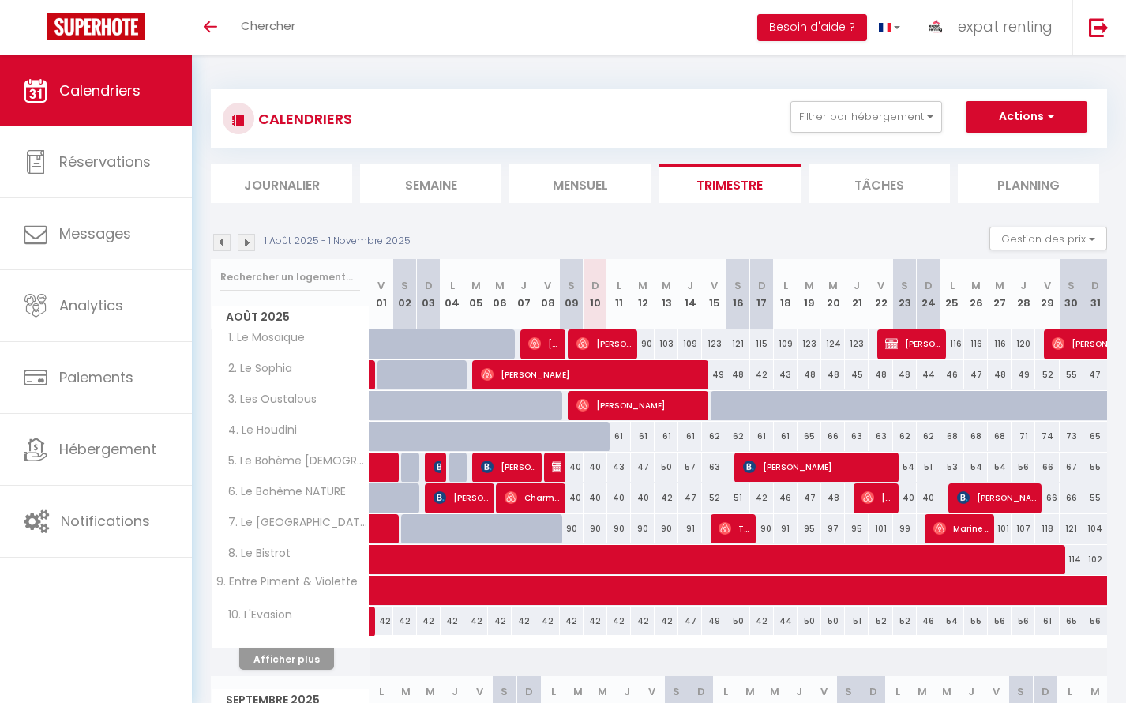
select select
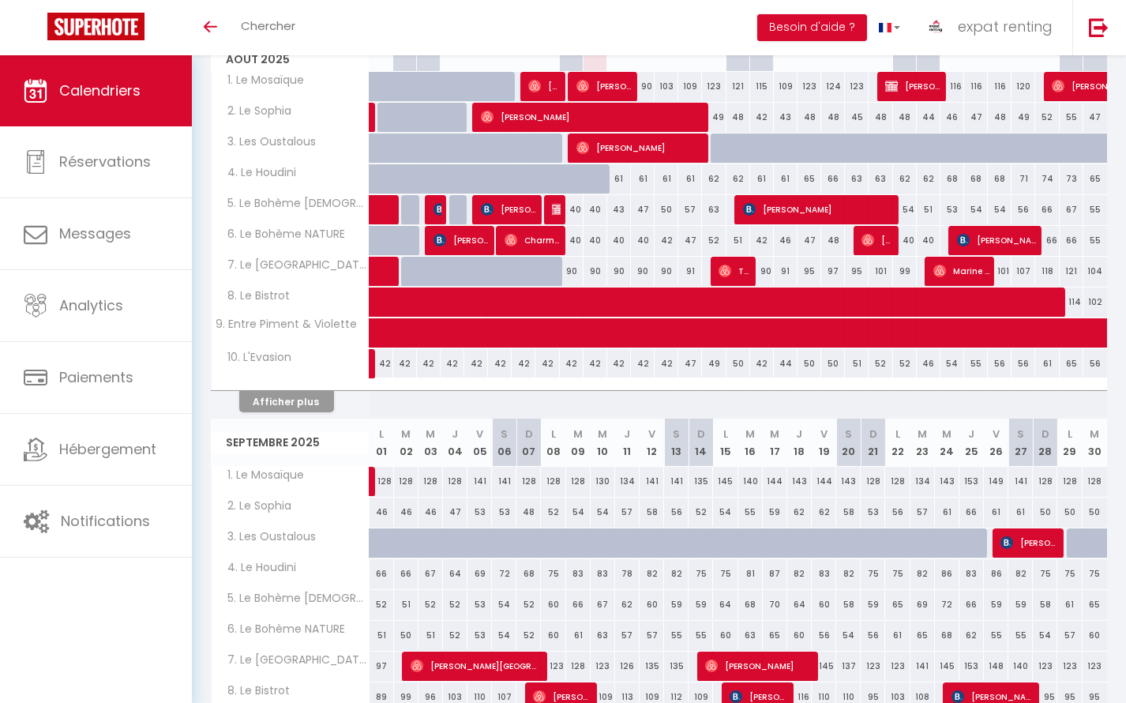
scroll to position [257, 0]
click at [276, 400] on button "Afficher plus" at bounding box center [286, 401] width 95 height 21
select select
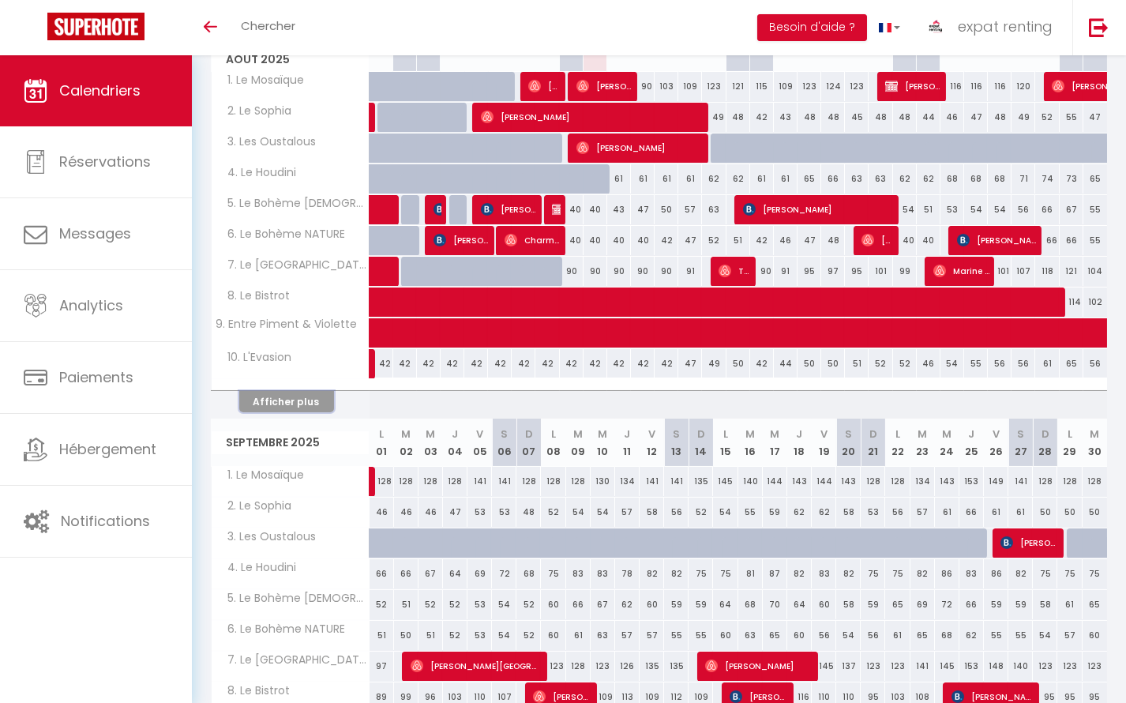
select select
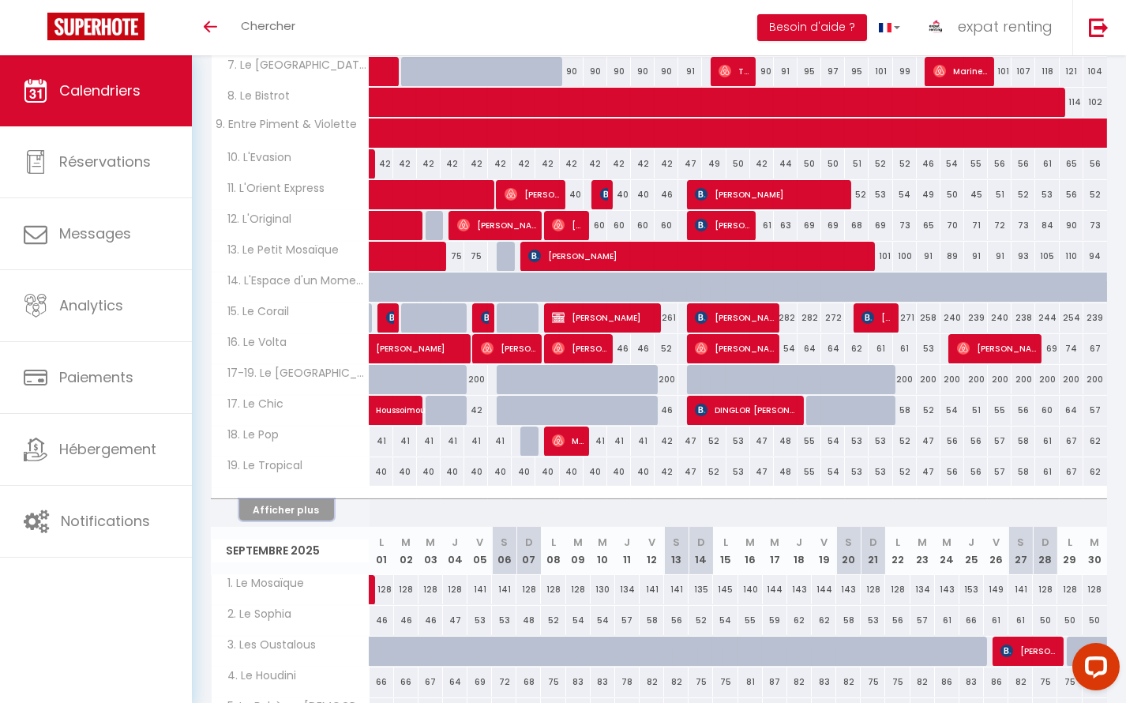
scroll to position [472, 0]
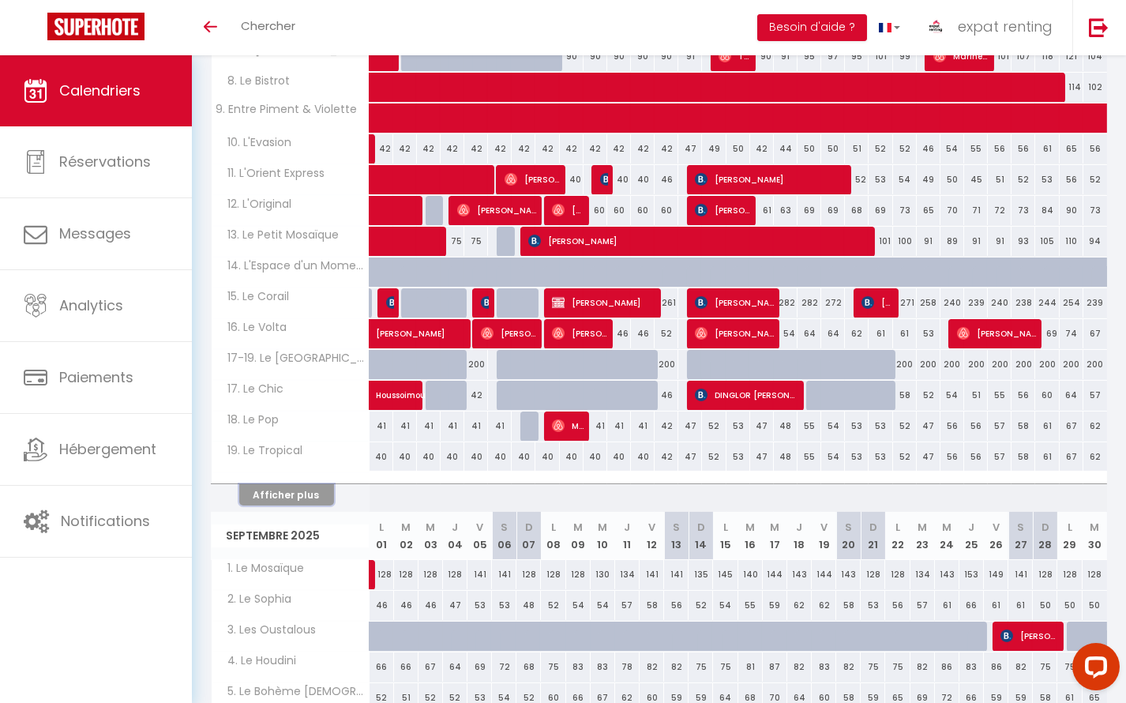
click at [281, 488] on button "Afficher plus" at bounding box center [286, 494] width 95 height 21
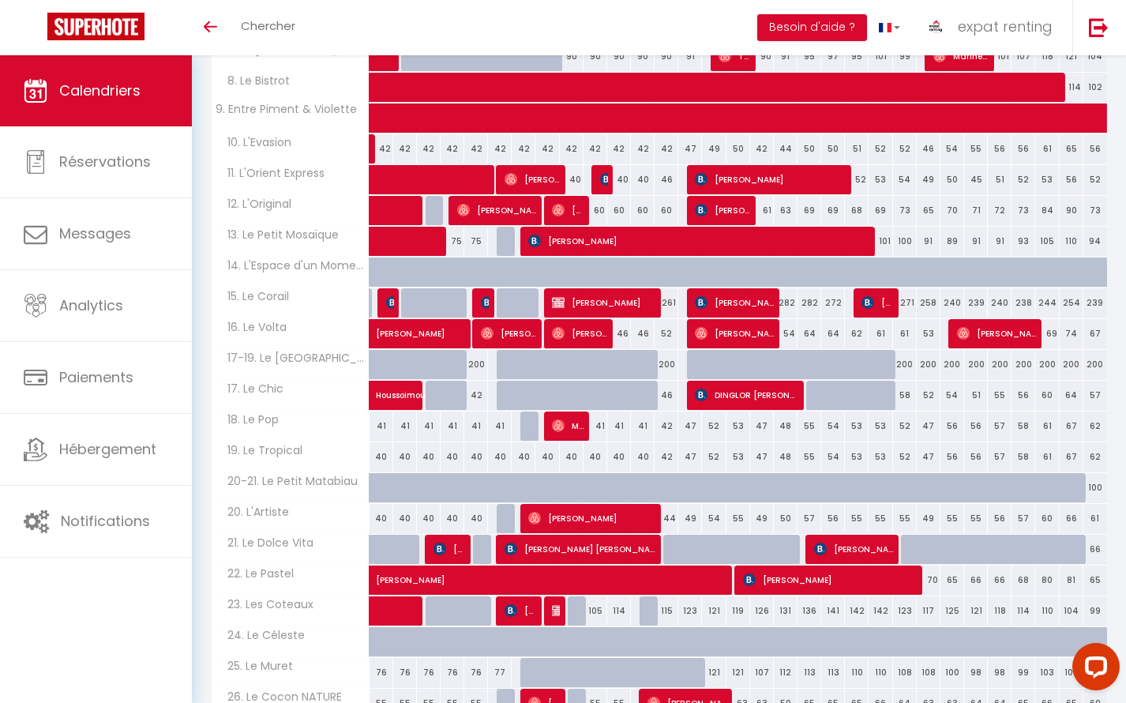
select select
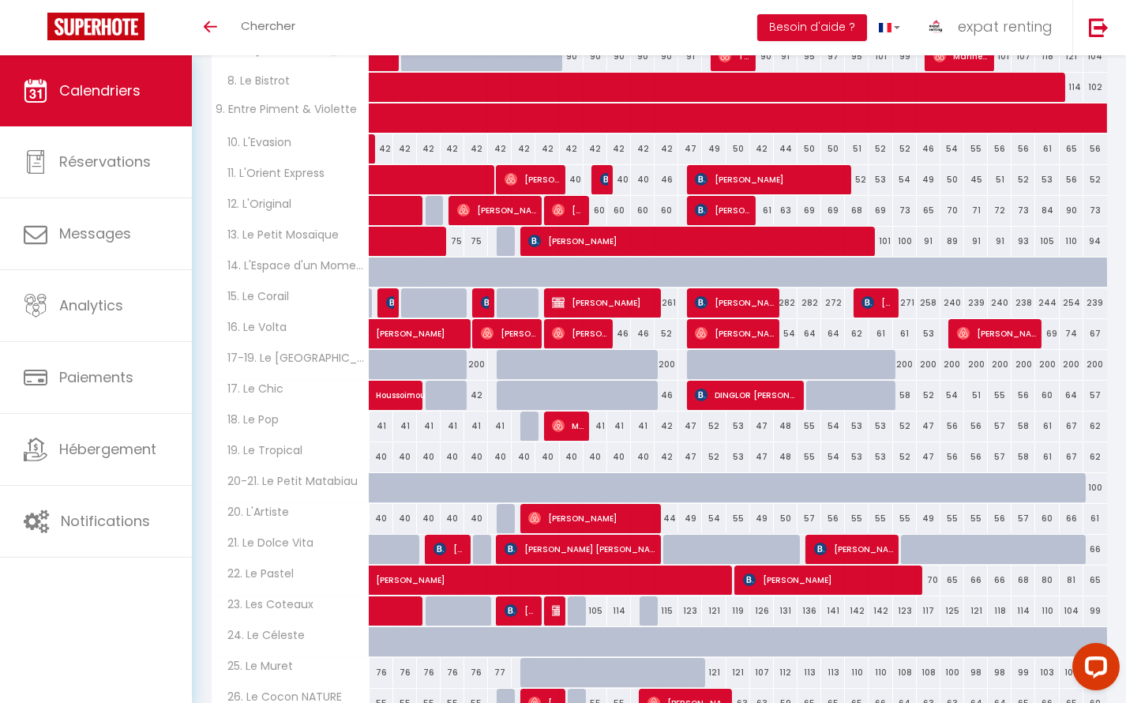
select select
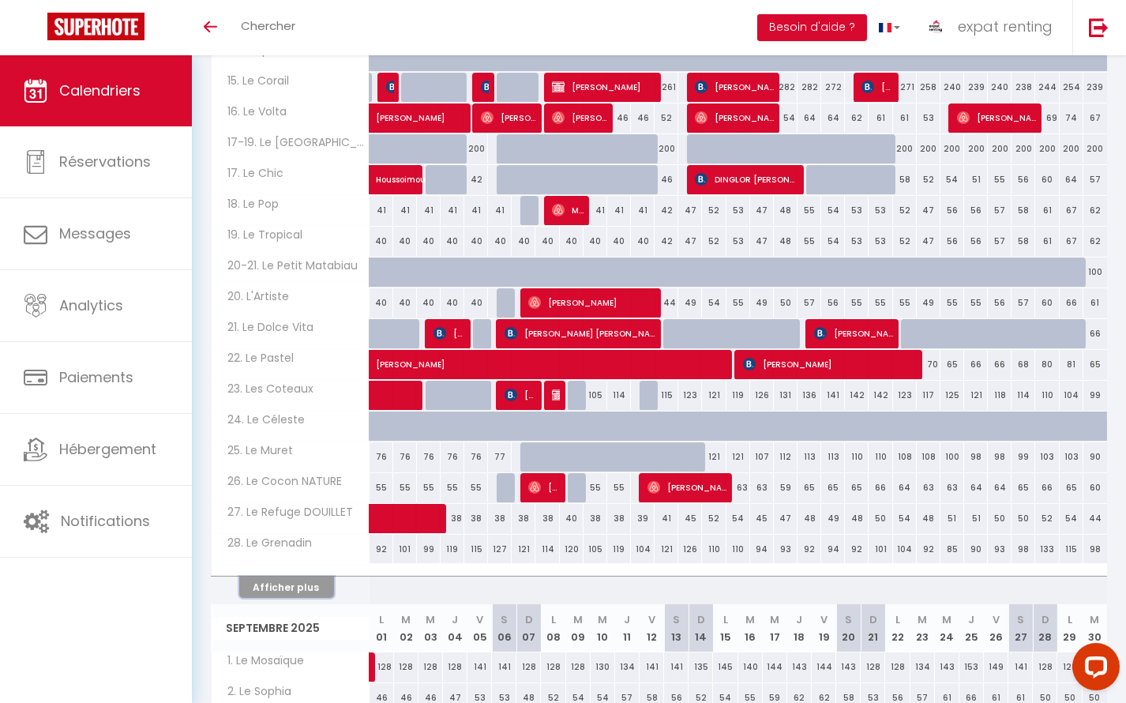
scroll to position [759, 0]
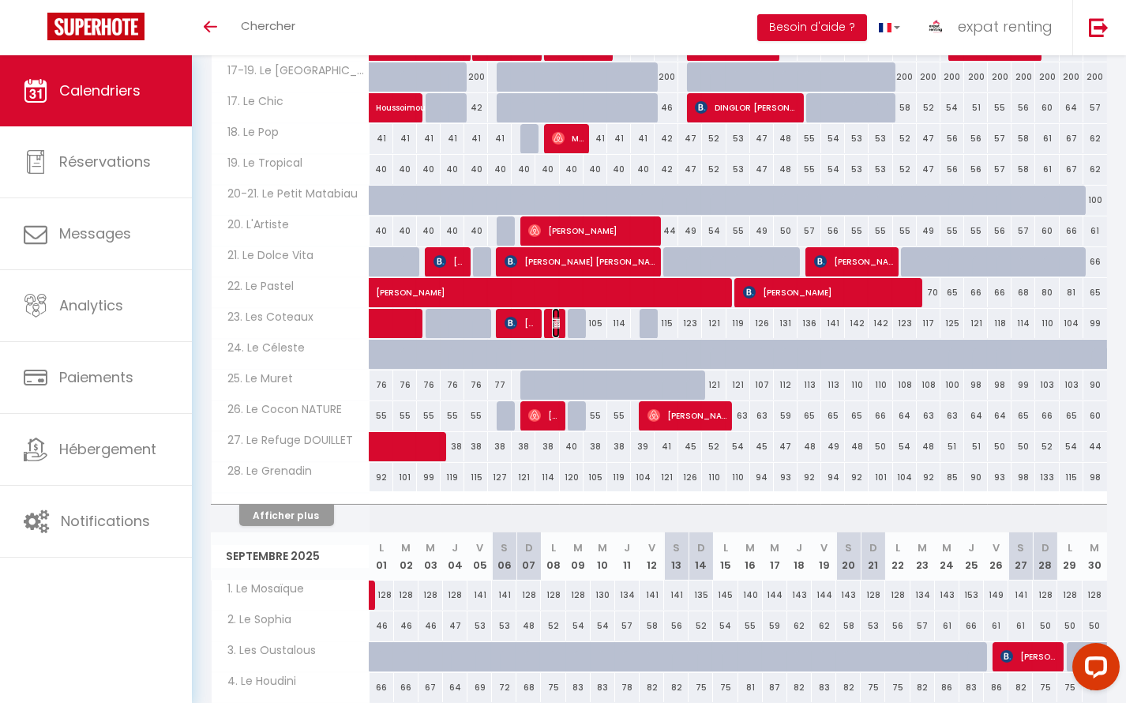
click at [553, 317] on img at bounding box center [558, 323] width 13 height 13
select select "OK"
select select "KO"
select select "0"
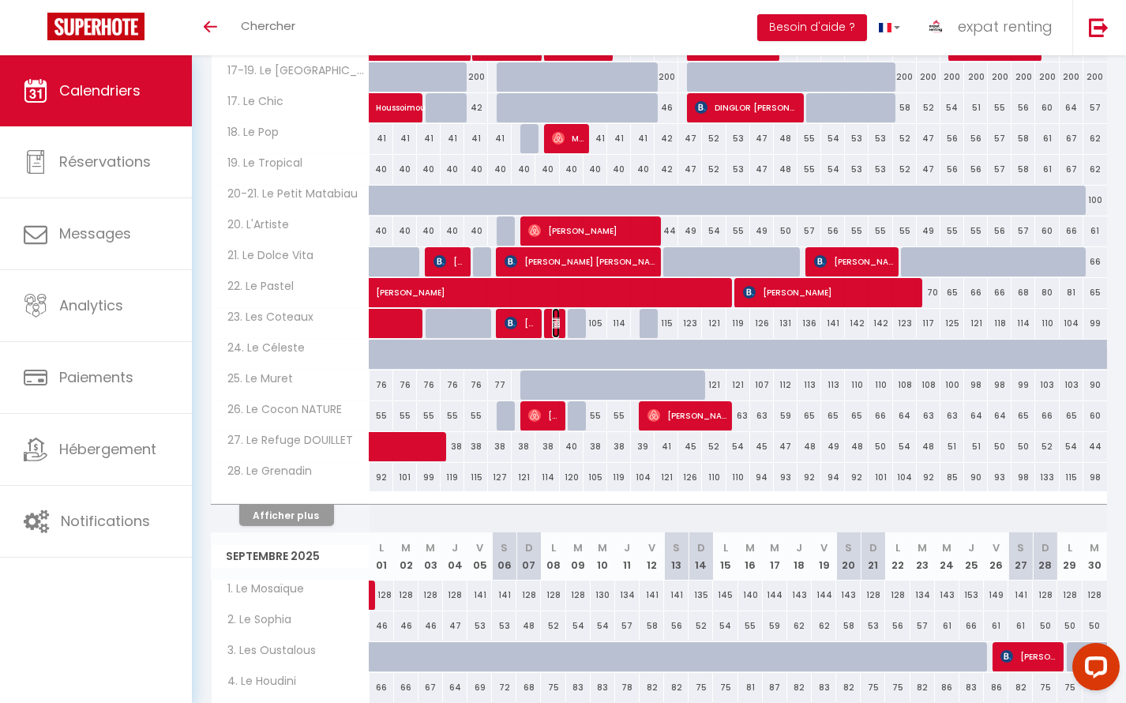
select select "1"
select select
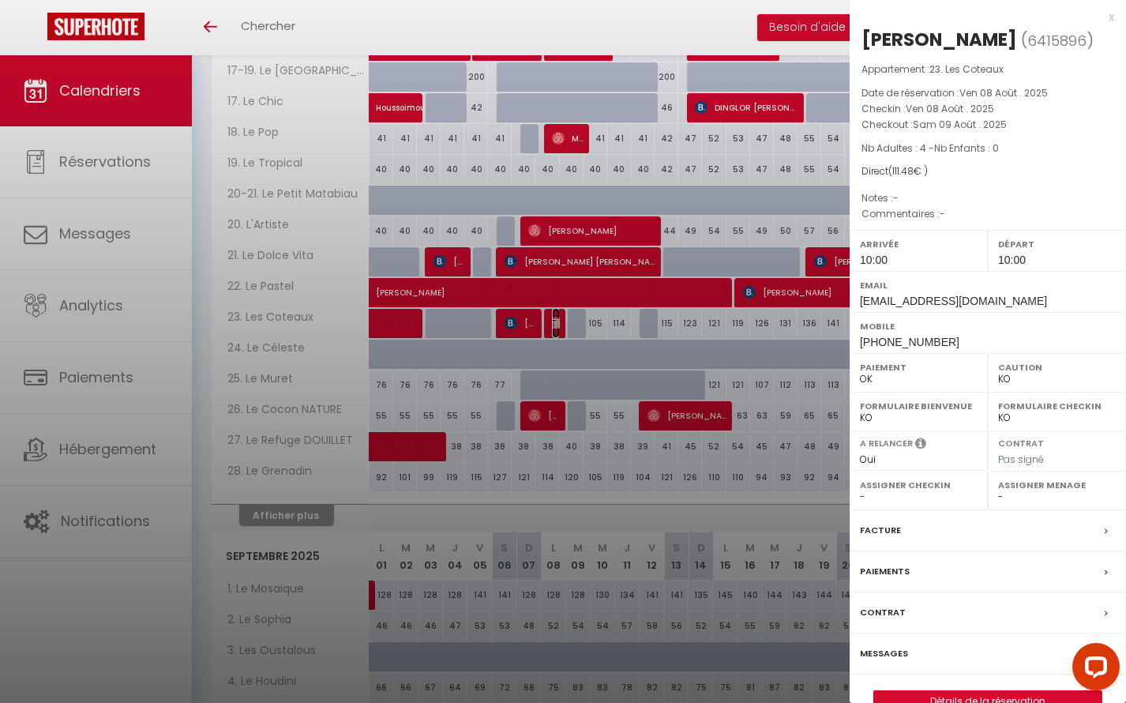
select select "44093"
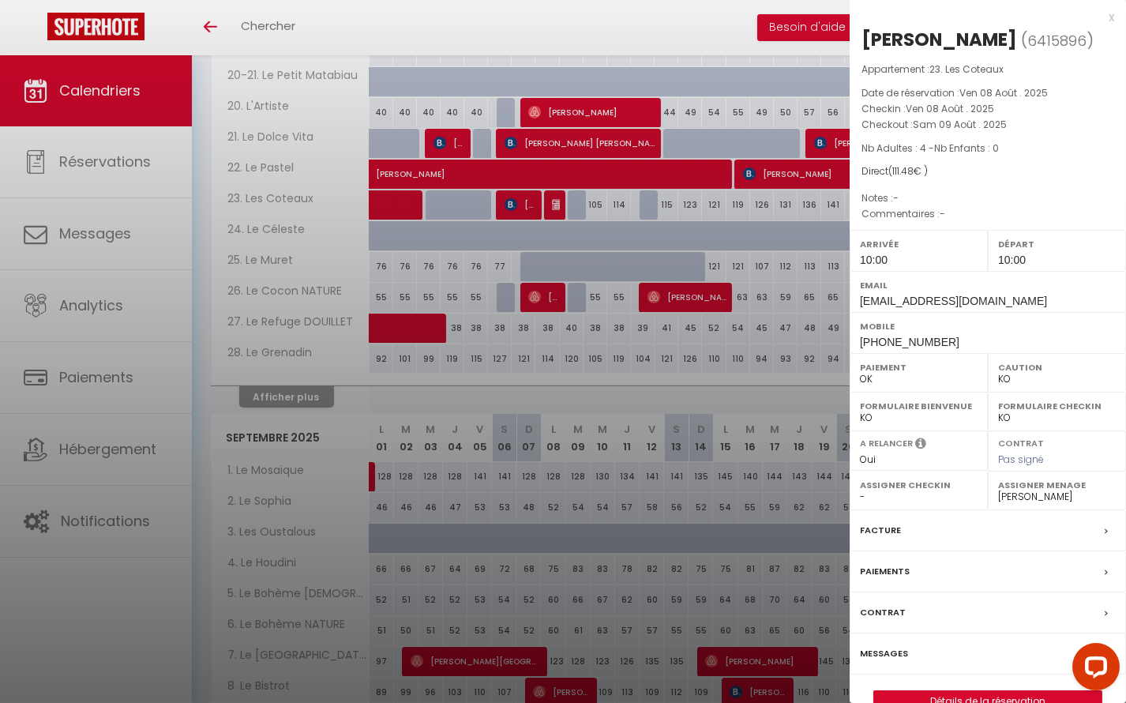
scroll to position [903, 0]
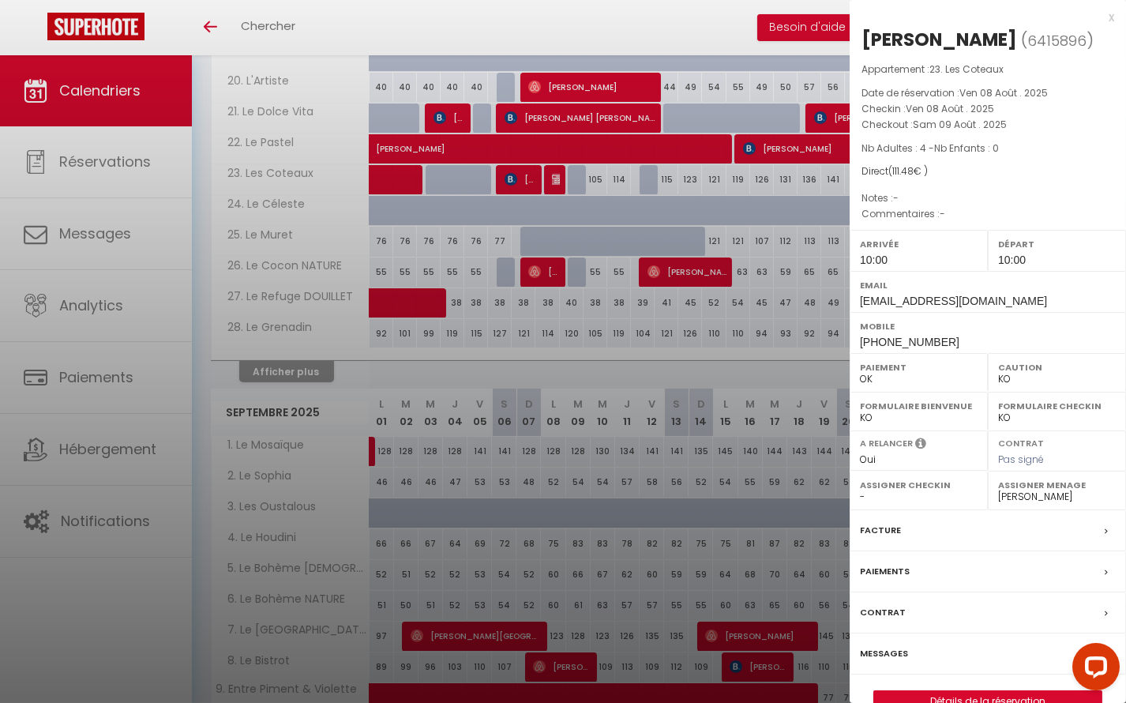
click at [555, 173] on div at bounding box center [563, 351] width 1126 height 703
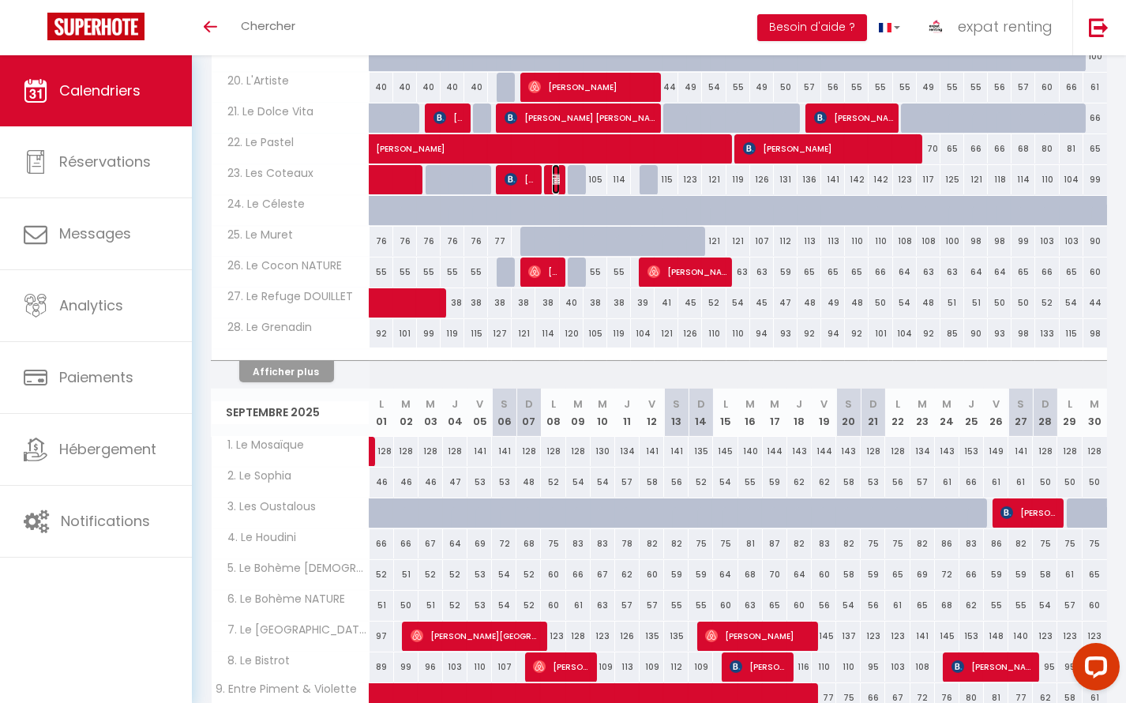
click at [555, 173] on img at bounding box center [558, 179] width 13 height 13
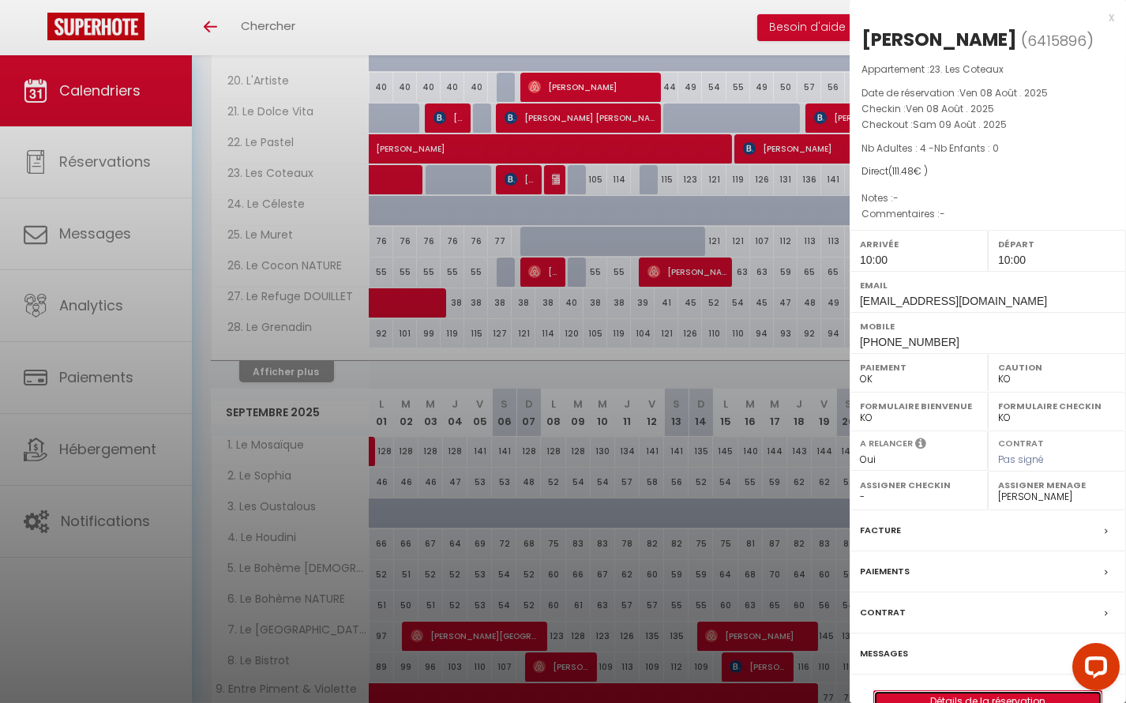
click at [943, 691] on link "Détails de la réservation" at bounding box center [987, 701] width 227 height 21
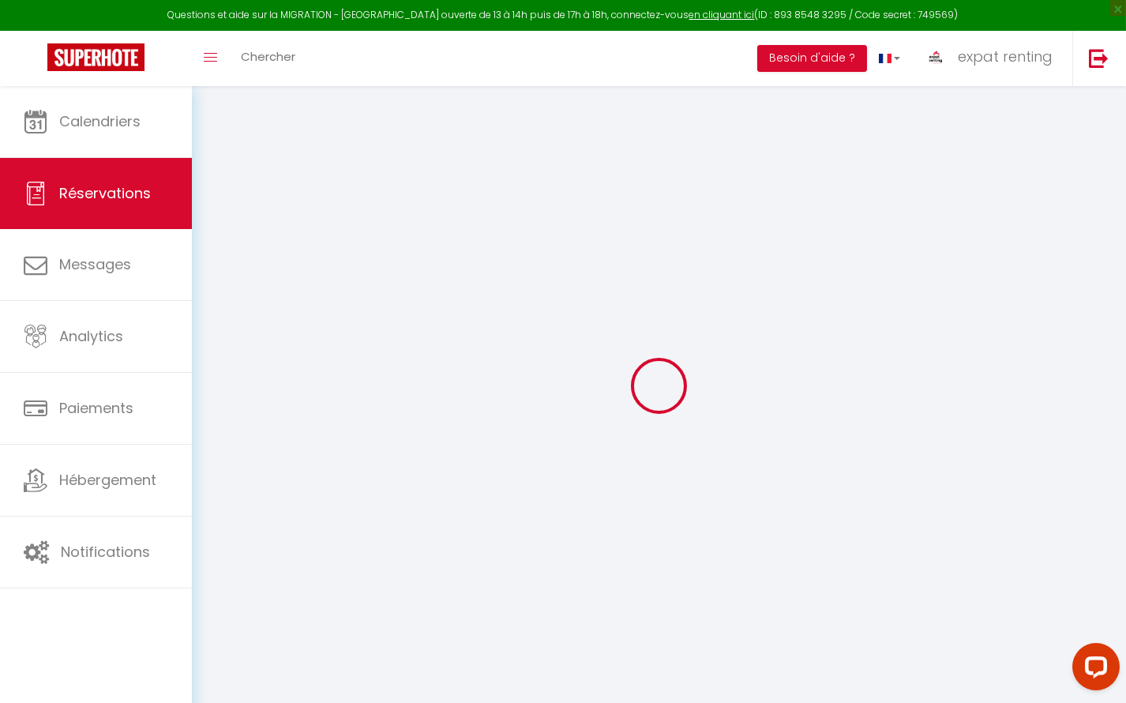
select select
checkbox input "false"
select select
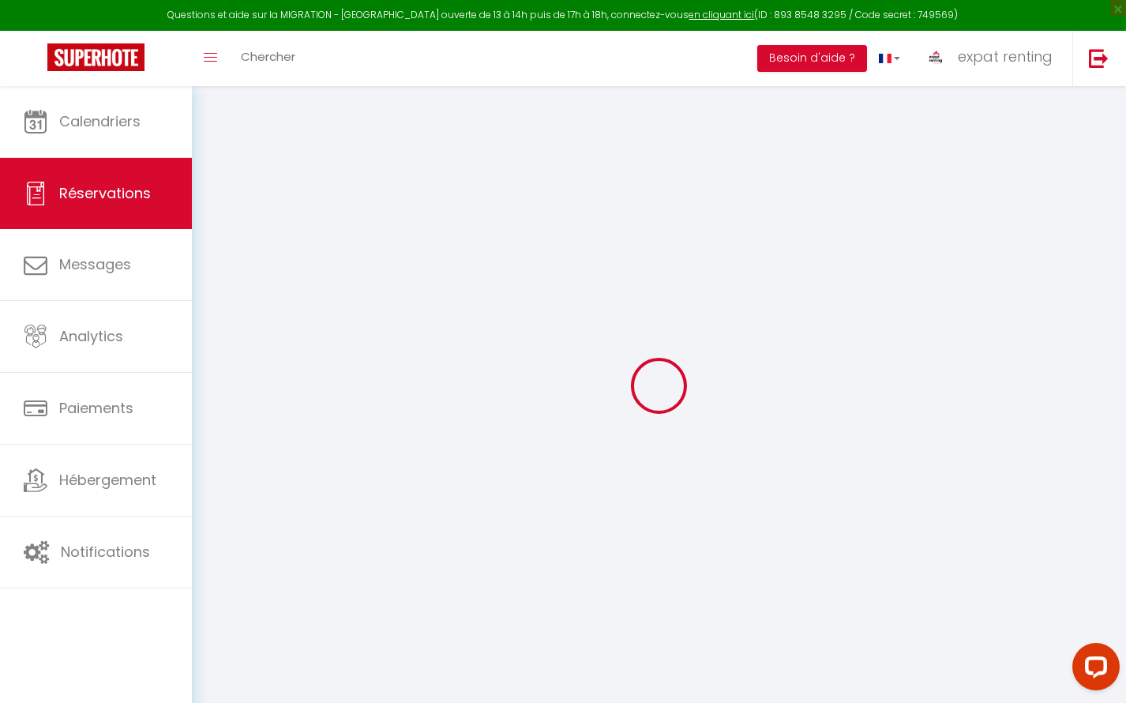
checkbox input "false"
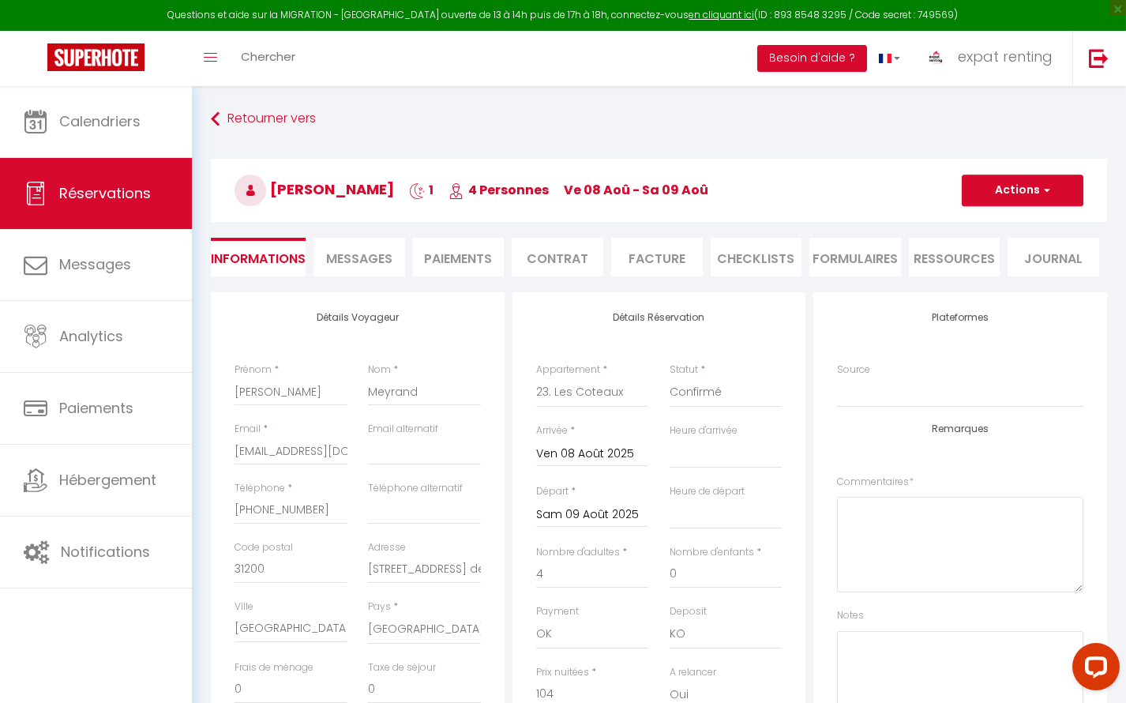
type input "7.48"
select select
checkbox input "false"
select select "10:00"
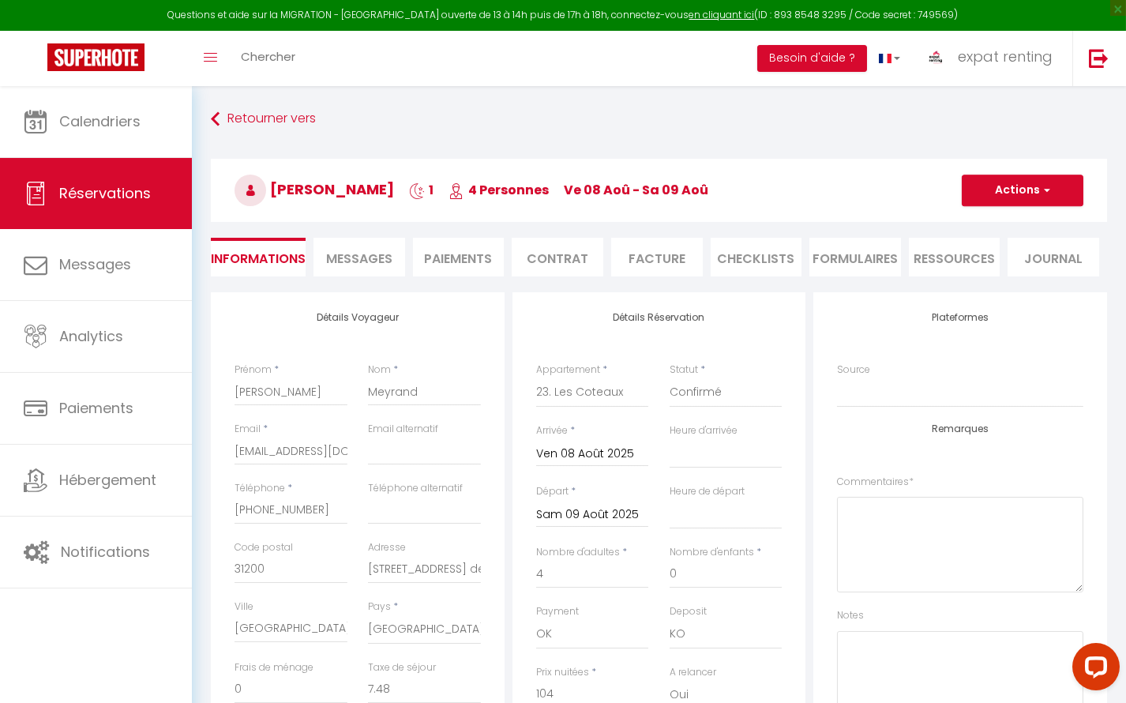
select select "10:00"
click at [1059, 187] on button "Actions" at bounding box center [1023, 190] width 122 height 32
drag, startPoint x: 997, startPoint y: 242, endPoint x: 674, endPoint y: 299, distance: 328.0
click at [997, 242] on link "Dupliquer" at bounding box center [1006, 245] width 125 height 21
type input "0"
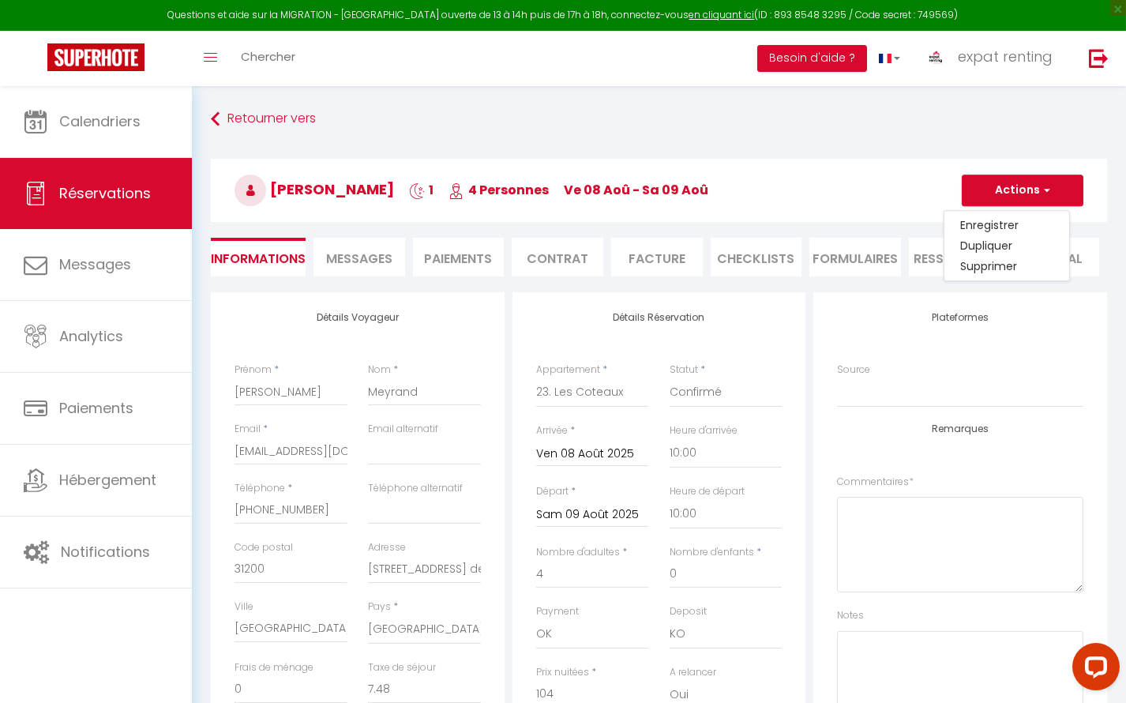
select select
checkbox input "false"
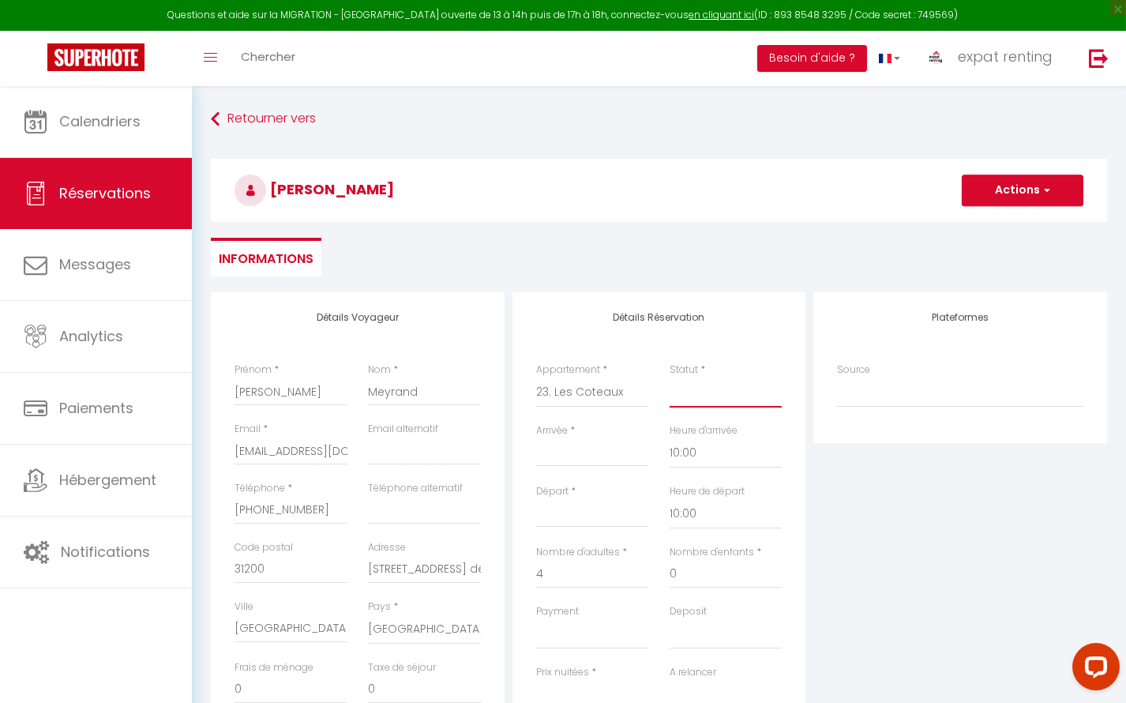
click at [681, 392] on select "Confirmé Non Confirmé Annulé Annulé par le voyageur No Show Request" at bounding box center [725, 392] width 113 height 30
select select "1"
click at [669, 377] on select "Confirmé Non Confirmé Annulé Annulé par le voyageur No Show Request" at bounding box center [725, 392] width 113 height 30
select select
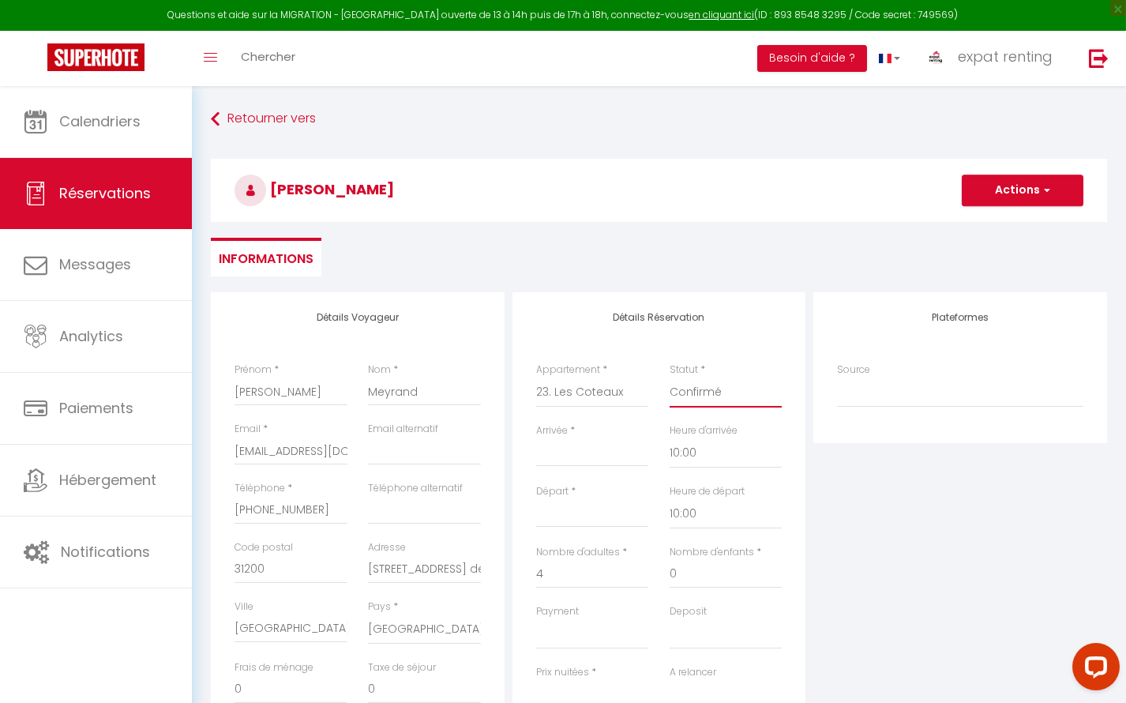
select select
checkbox input "false"
click at [562, 448] on input "Arrivée" at bounding box center [592, 454] width 113 height 21
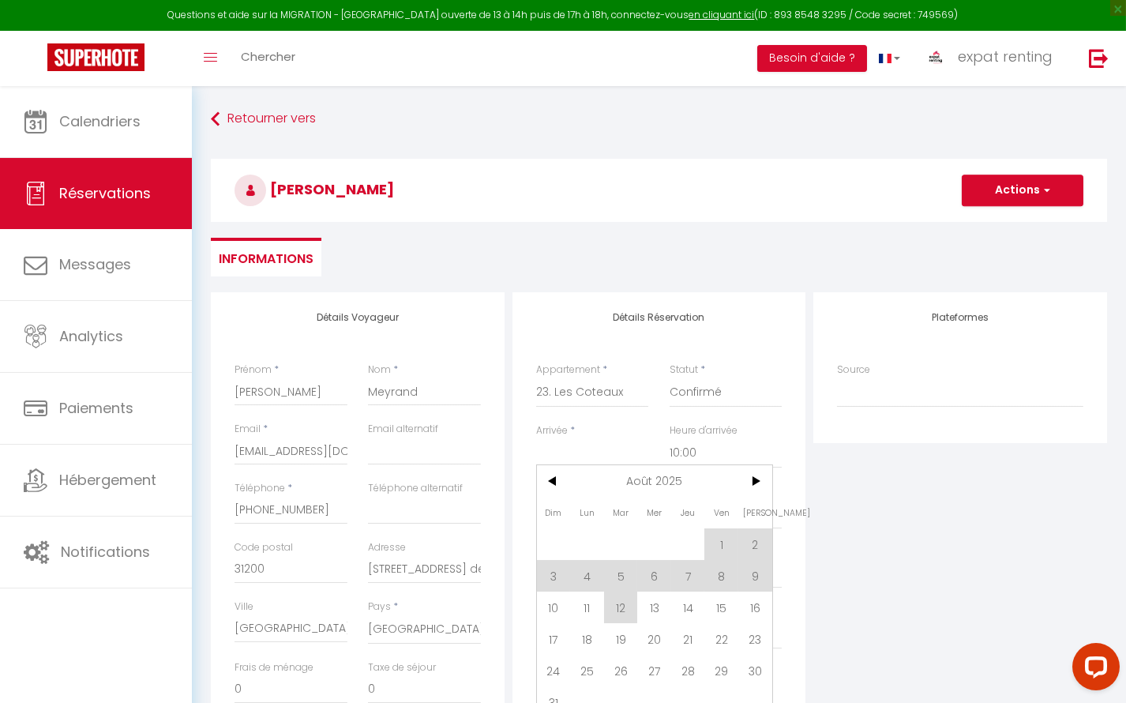
click at [751, 574] on span "9" at bounding box center [755, 576] width 34 height 32
type input "Sam 09 Août 2025"
type input "Dim 10 Août 2025"
select select
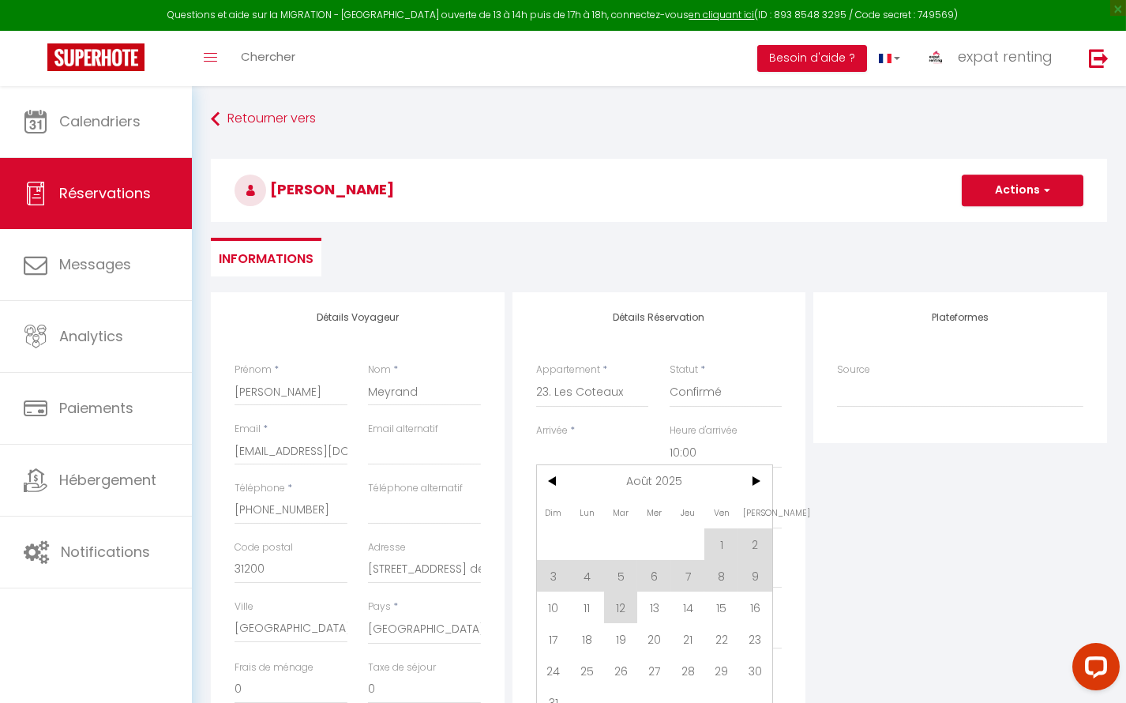
select select
checkbox input "false"
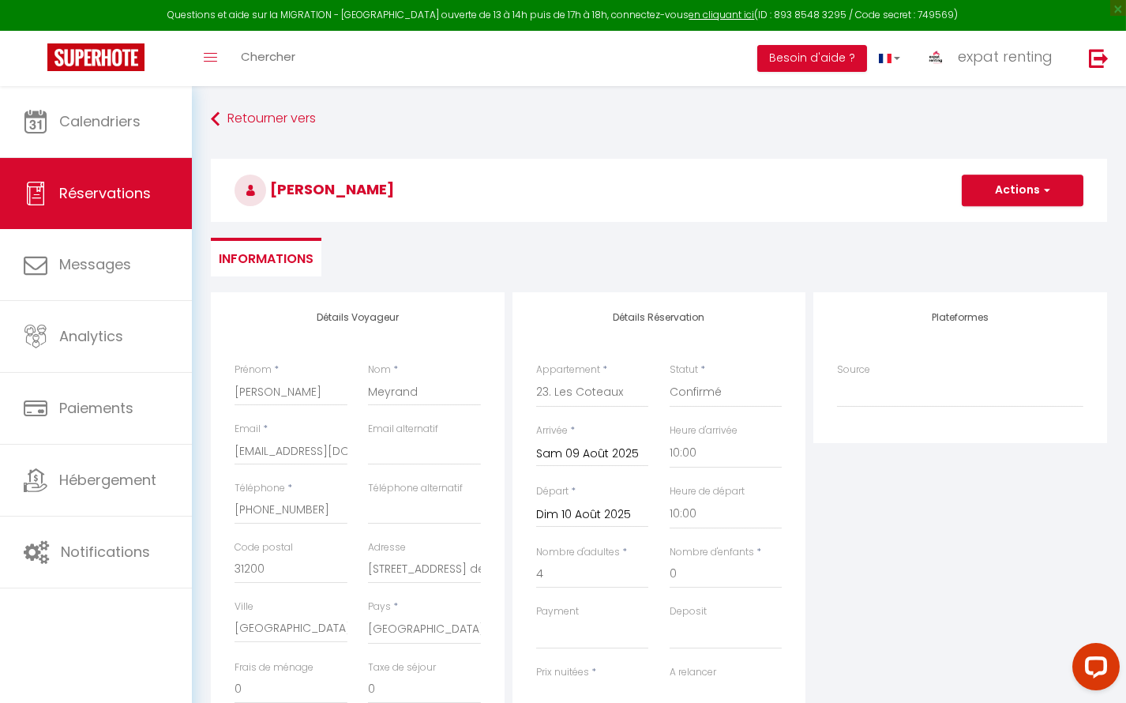
select select
type input "0"
select select
checkbox input "false"
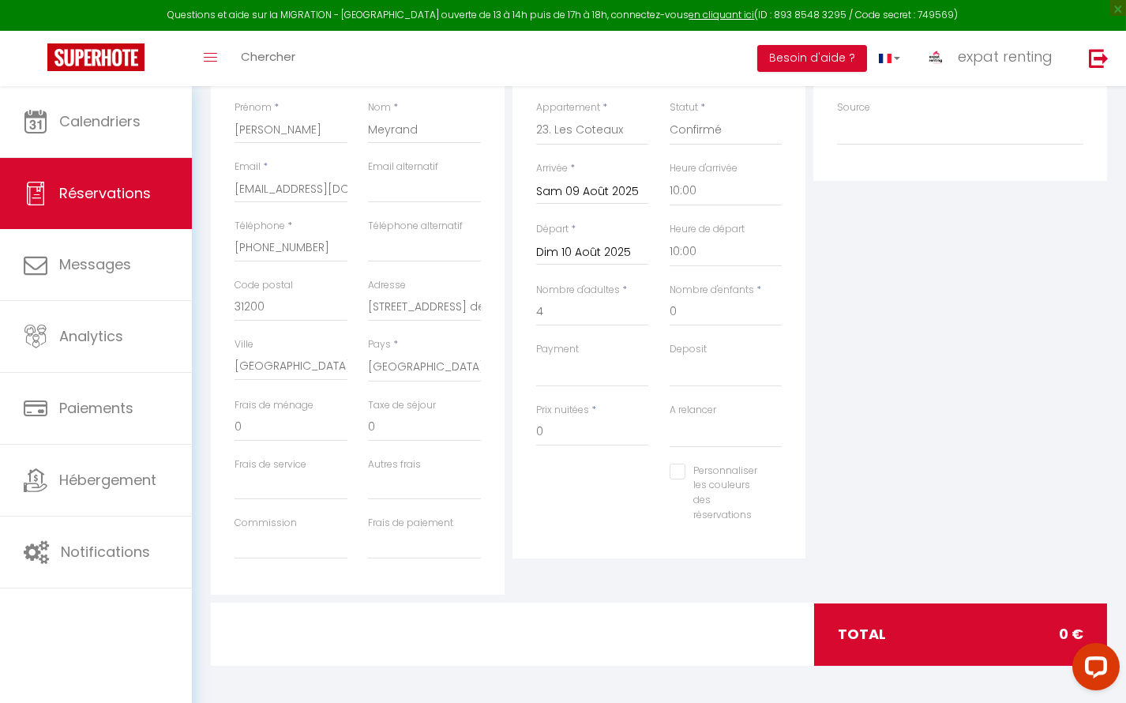
scroll to position [263, 0]
click at [583, 373] on select "OK KO" at bounding box center [592, 371] width 113 height 30
click at [568, 376] on select "OK KO" at bounding box center [592, 371] width 113 height 30
click at [564, 433] on input "0" at bounding box center [592, 431] width 113 height 28
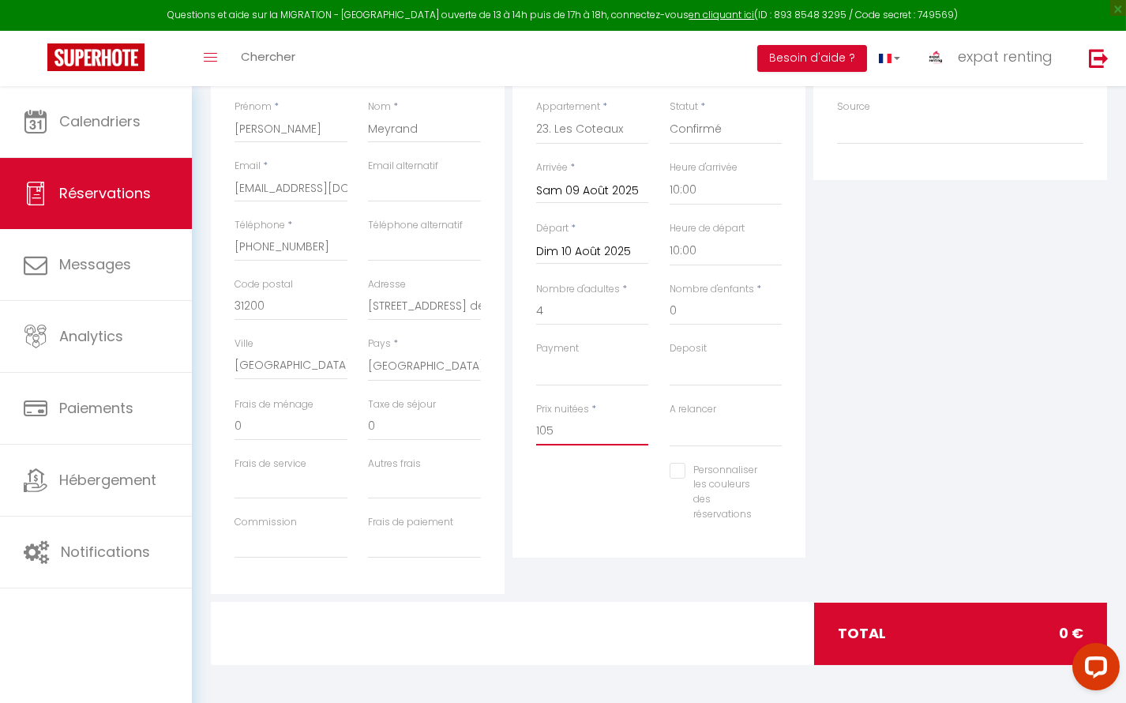
type input "105"
click at [402, 427] on input "0" at bounding box center [424, 426] width 113 height 28
type input "7"
select select
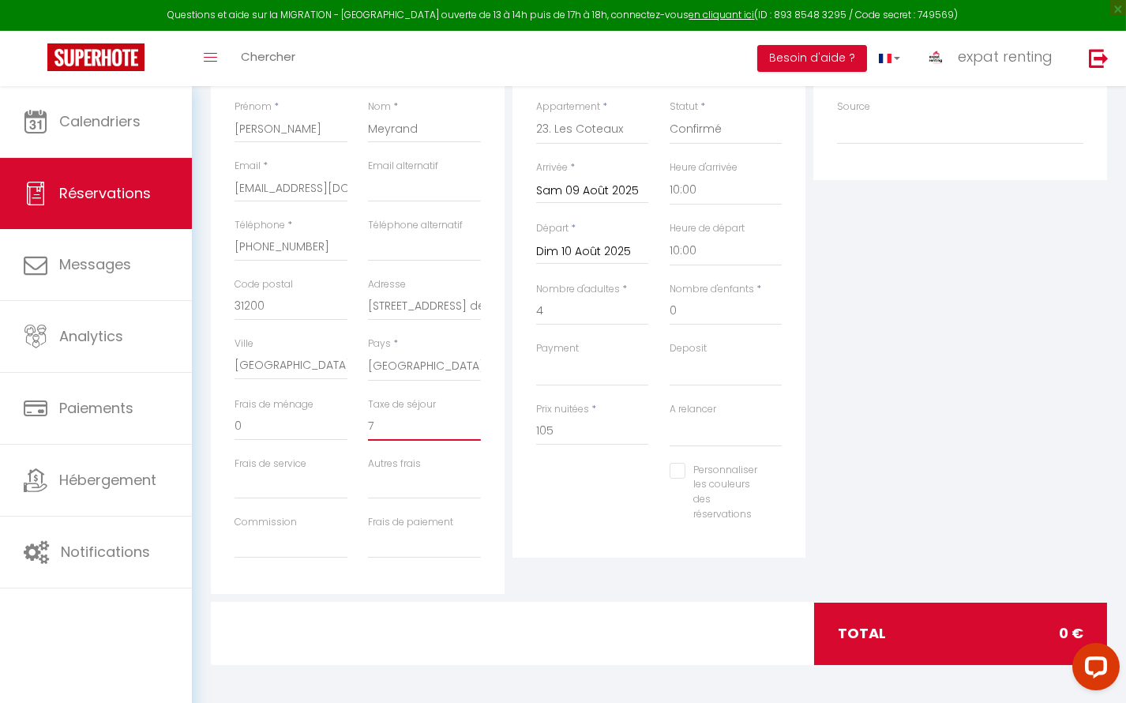
select select
checkbox input "false"
type input "7."
select select
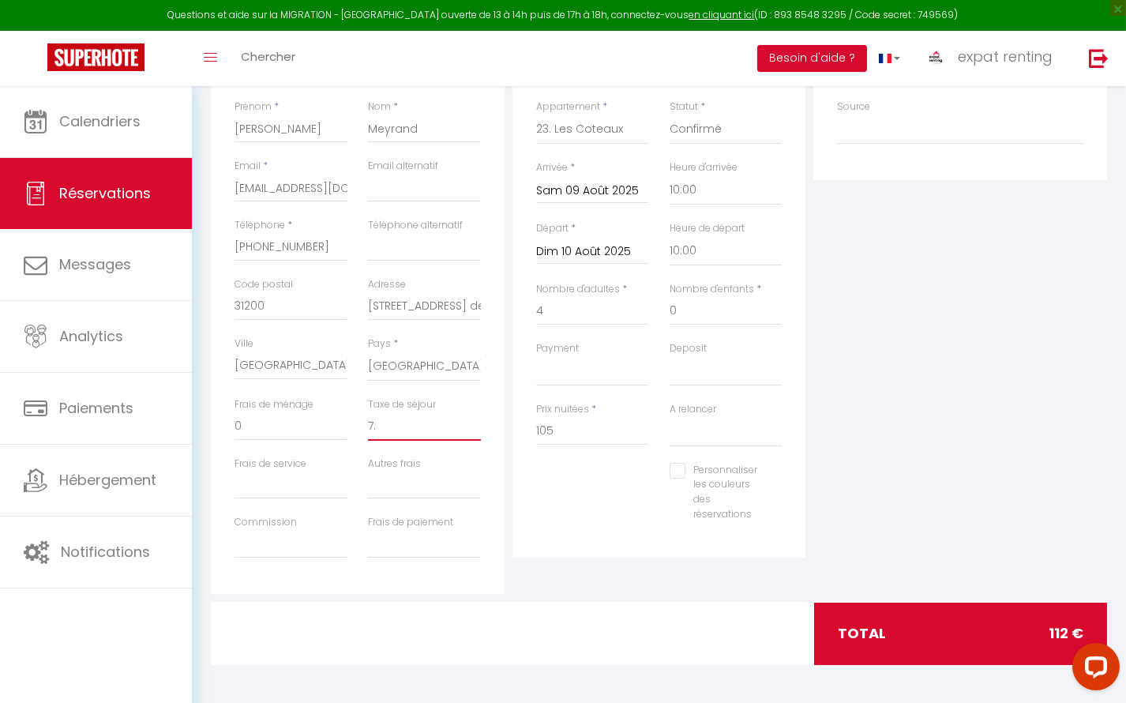
select select
checkbox input "false"
type input "7.5"
select select
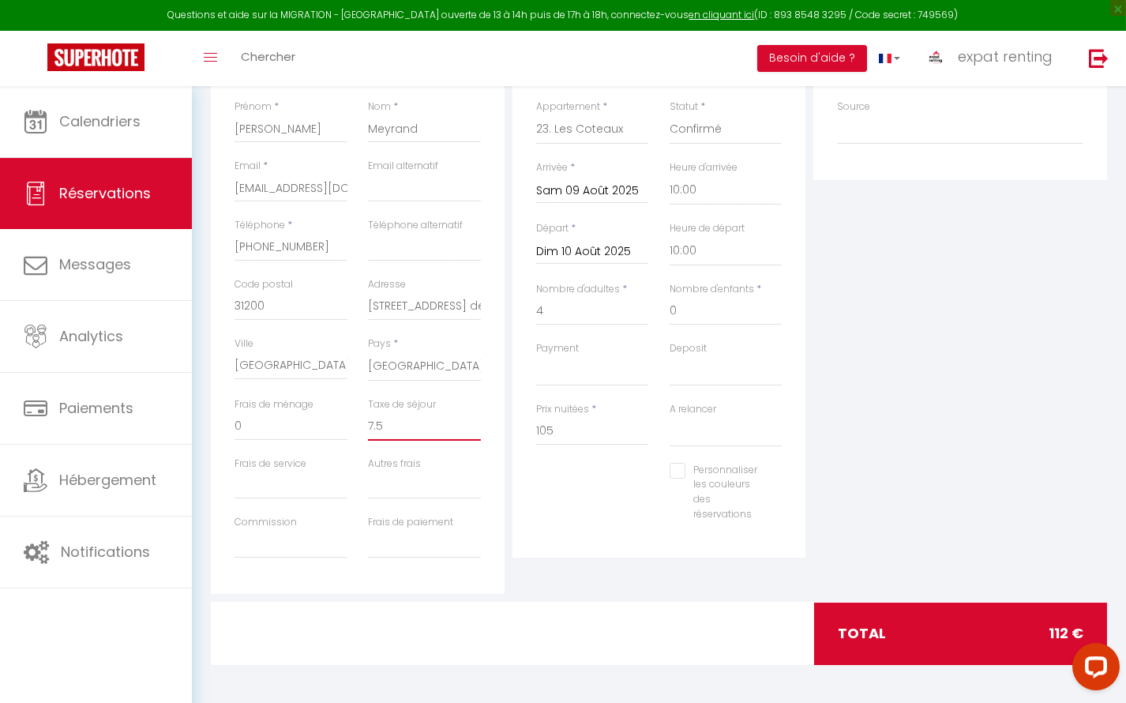
select select
checkbox input "false"
type input "7.5"
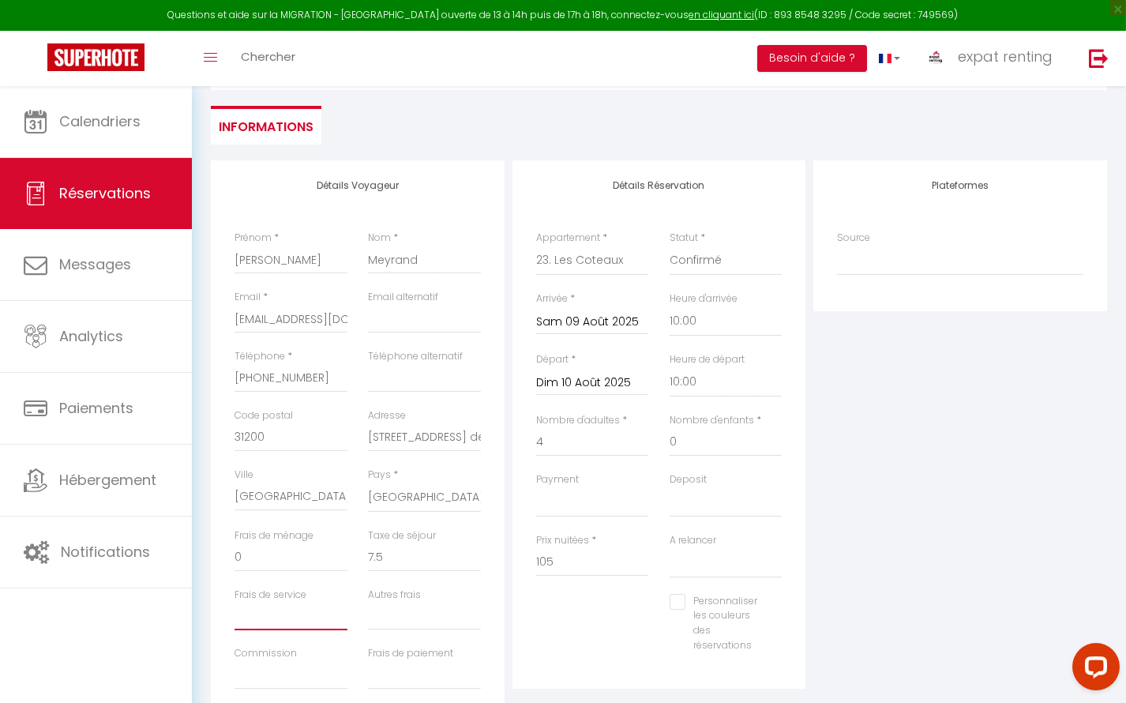
scroll to position [120, 0]
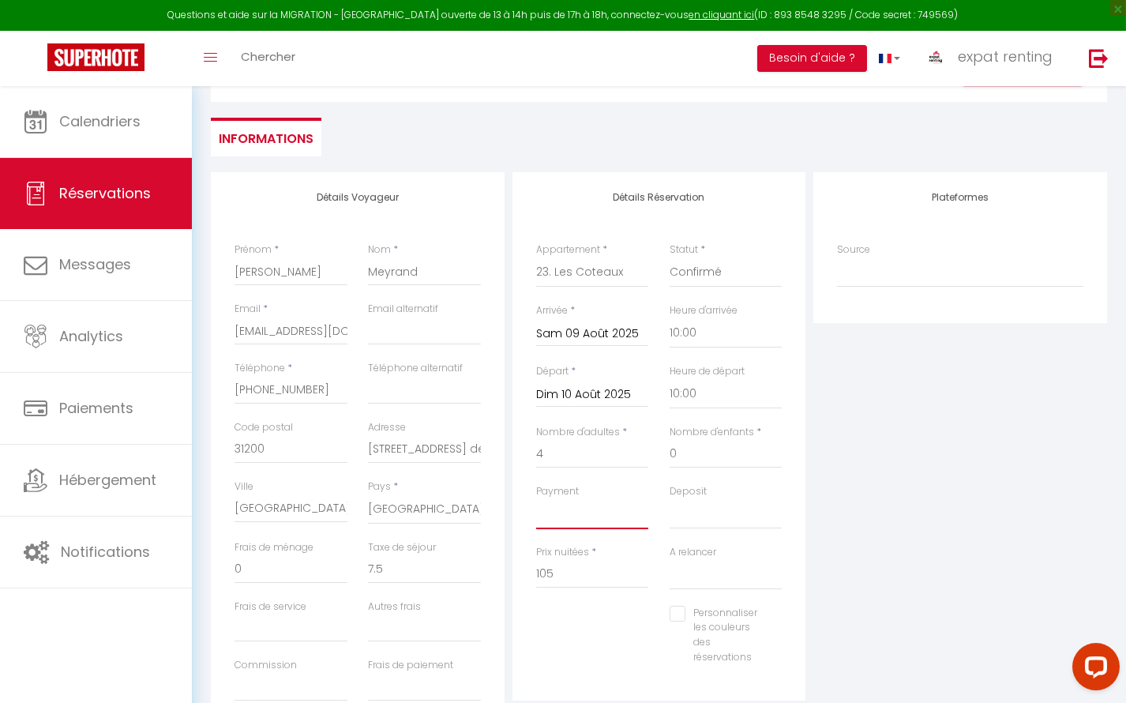
click at [594, 514] on select "OK KO" at bounding box center [592, 514] width 113 height 30
select select "10"
click at [536, 499] on select "OK KO" at bounding box center [592, 514] width 113 height 30
select select
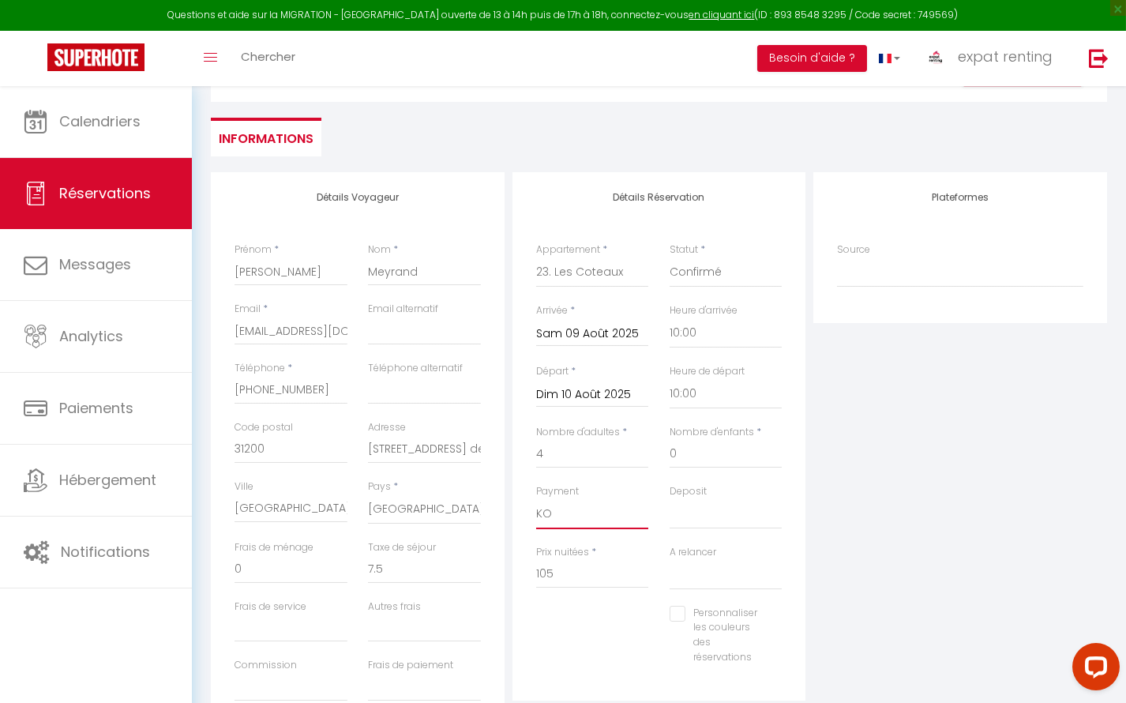
checkbox input "false"
click at [702, 512] on select "OK KO" at bounding box center [725, 514] width 113 height 30
select select "14"
click at [669, 499] on select "OK KO" at bounding box center [725, 514] width 113 height 30
select select
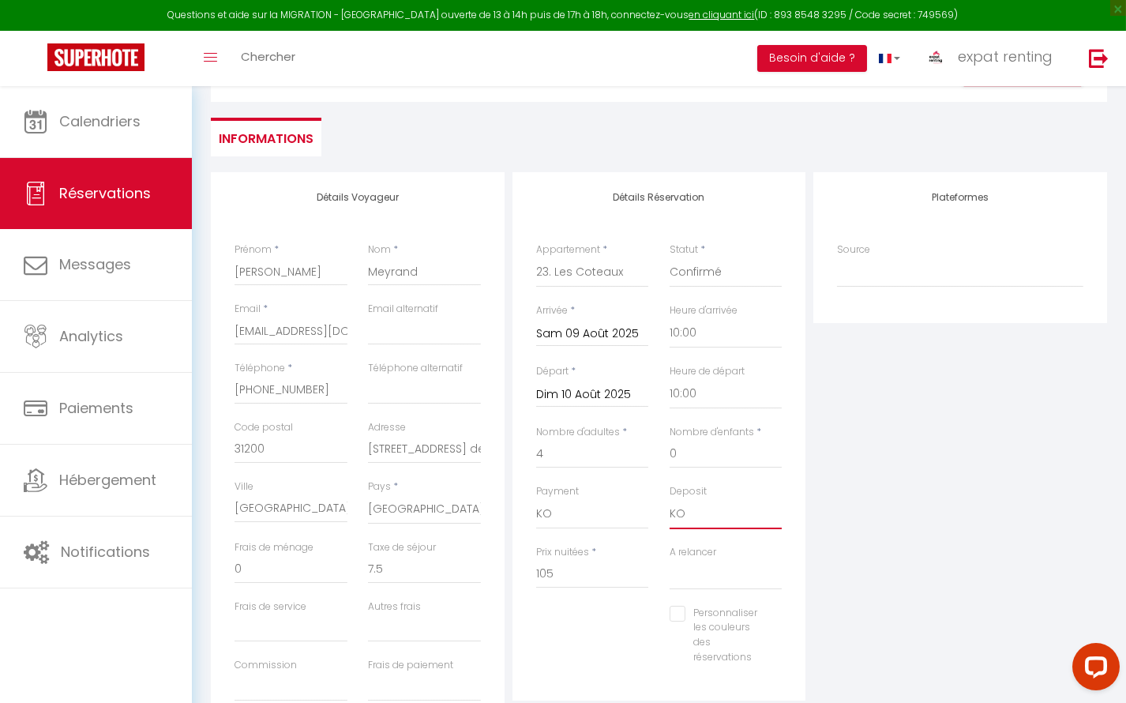
checkbox input "false"
click at [868, 519] on div "Plateformes Source Direct Airbnb.com Booking.com Chalet montagne Expedia Gite d…" at bounding box center [960, 454] width 302 height 564
click at [276, 272] on input "[PERSON_NAME]" at bounding box center [290, 271] width 113 height 28
paste input "Anissa bouras"
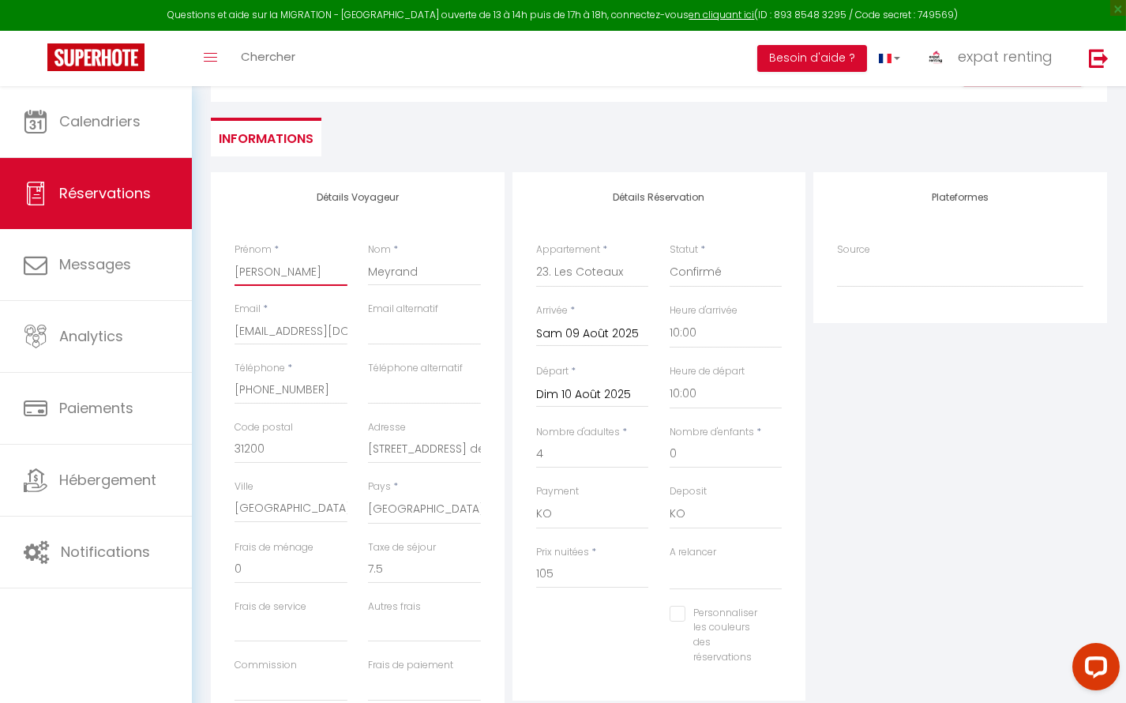
type input "Anissa bouras"
select select
checkbox input "false"
click at [283, 272] on input "Anissa bouras" at bounding box center [290, 271] width 113 height 28
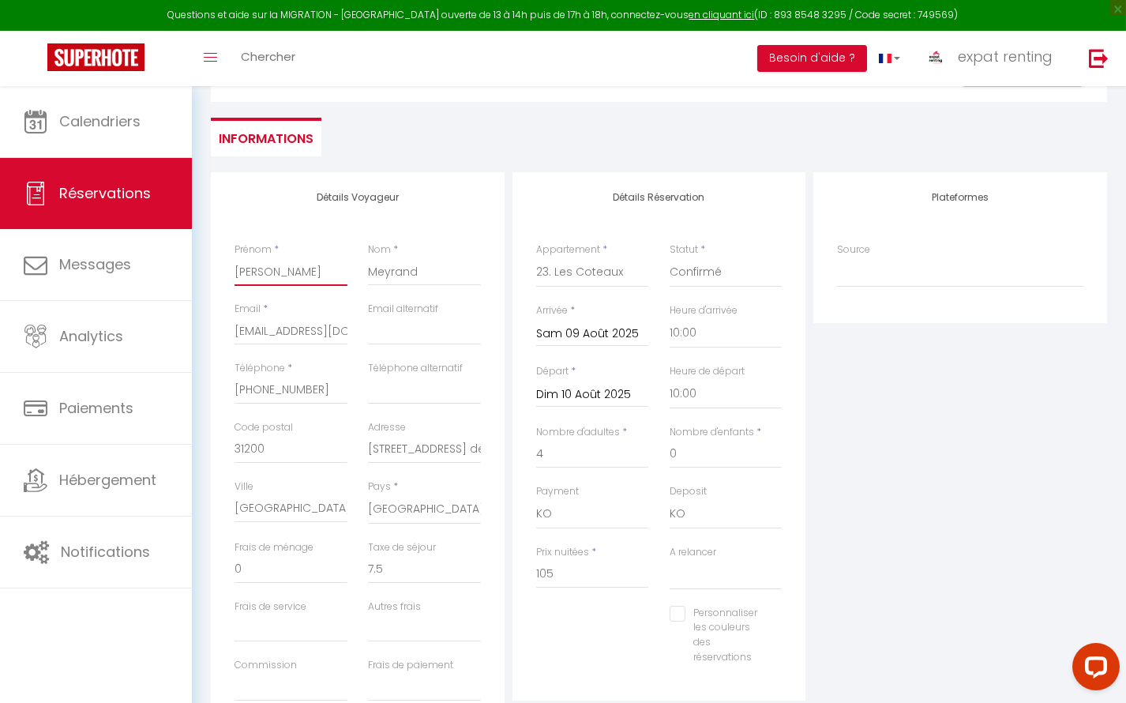
type input "Anissa"
select select
checkbox input "false"
type input "Anissa"
select select
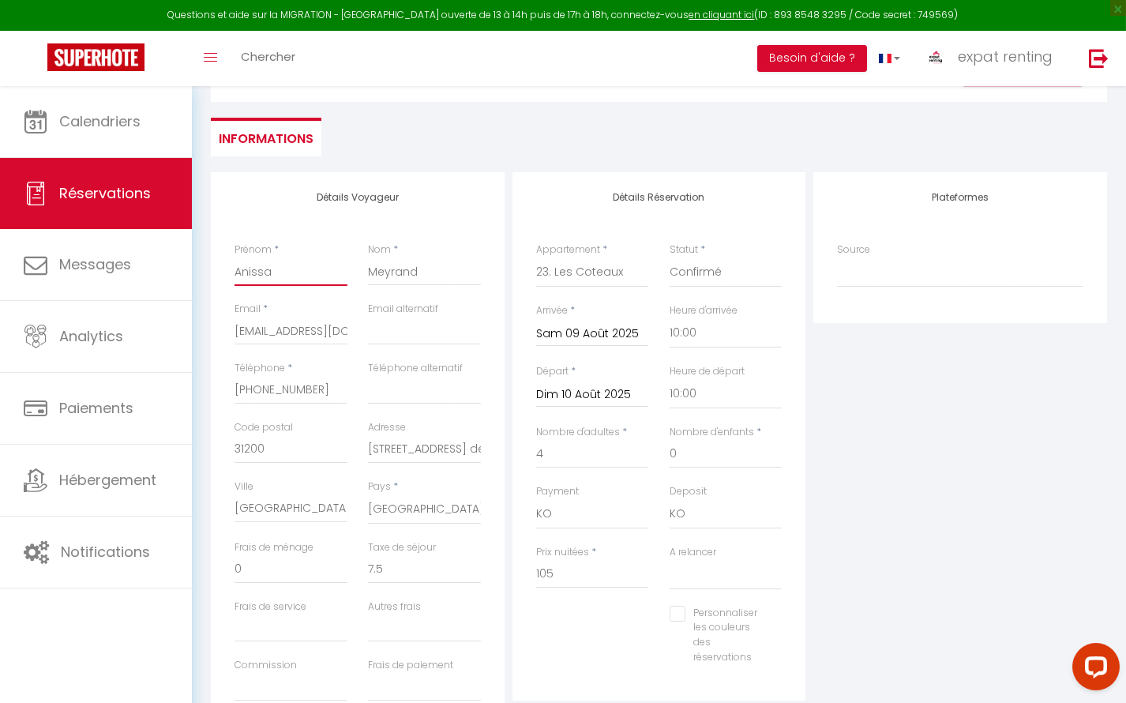
checkbox input "false"
type input "Anissa"
paste input "bouras"
type input "bouras"
select select
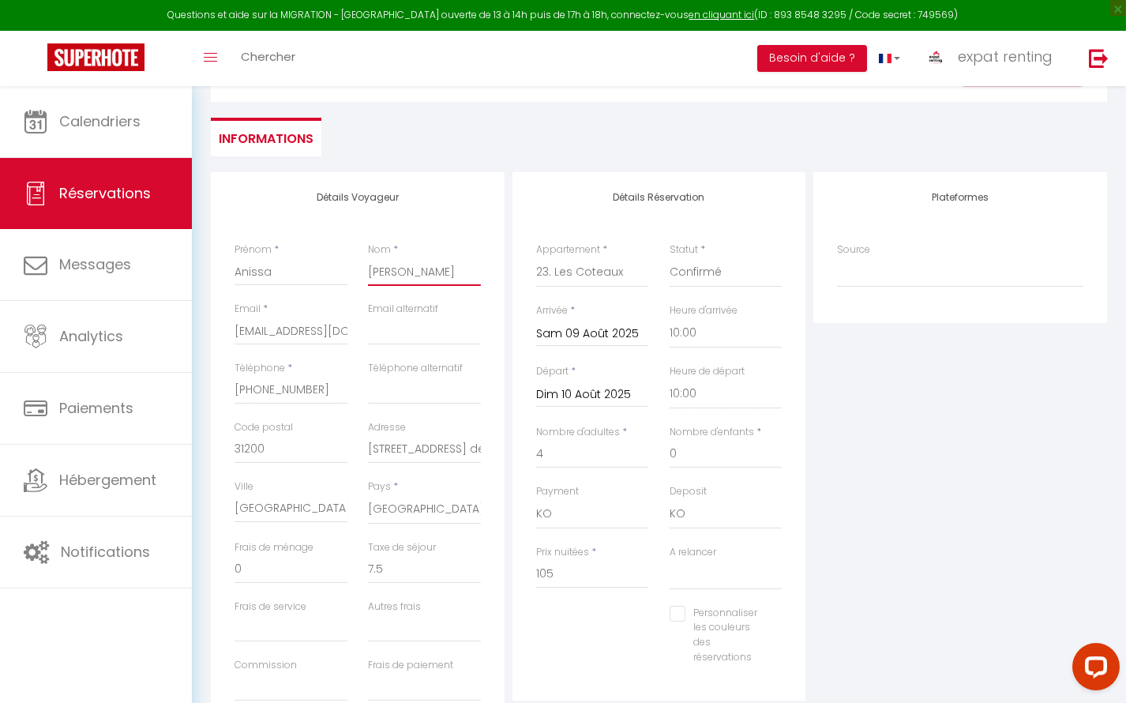
checkbox input "false"
click at [373, 275] on input "bouras" at bounding box center [424, 271] width 113 height 28
type input "Bouras"
select select
checkbox input "false"
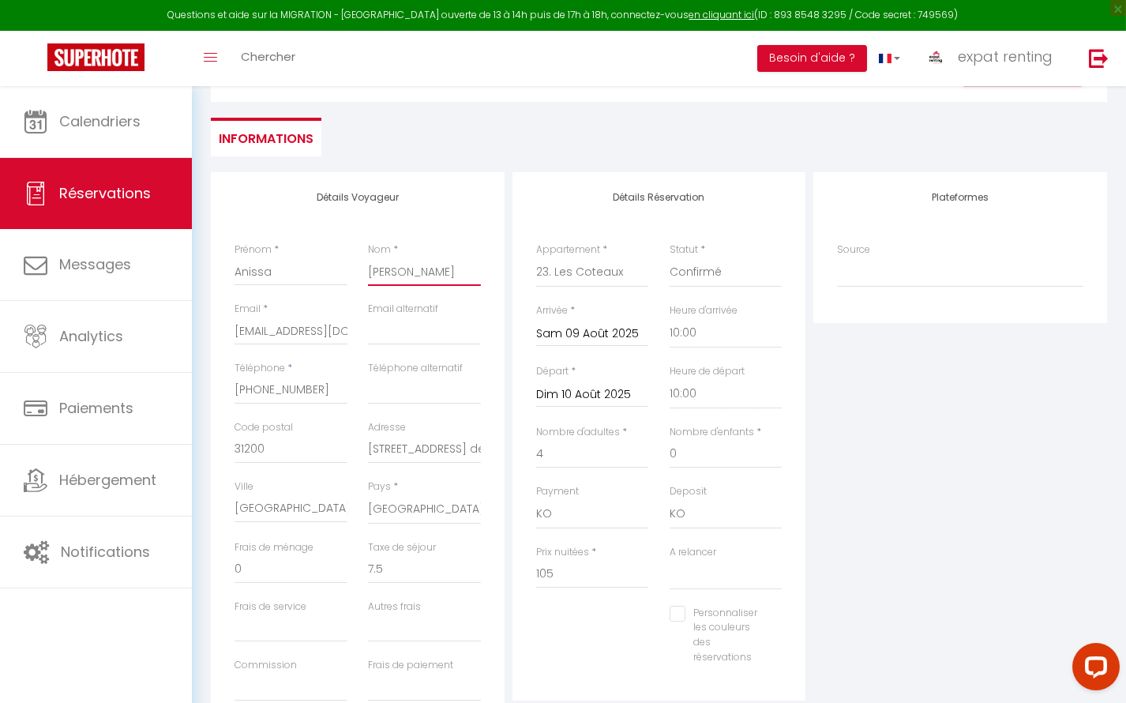
type input "Bouras"
click at [272, 335] on input "[EMAIL_ADDRESS][DOMAIN_NAME]" at bounding box center [290, 331] width 113 height 28
paste input "inesdacosta31@yahoo"
type input "inesdacosta31@yahoo.com"
select select
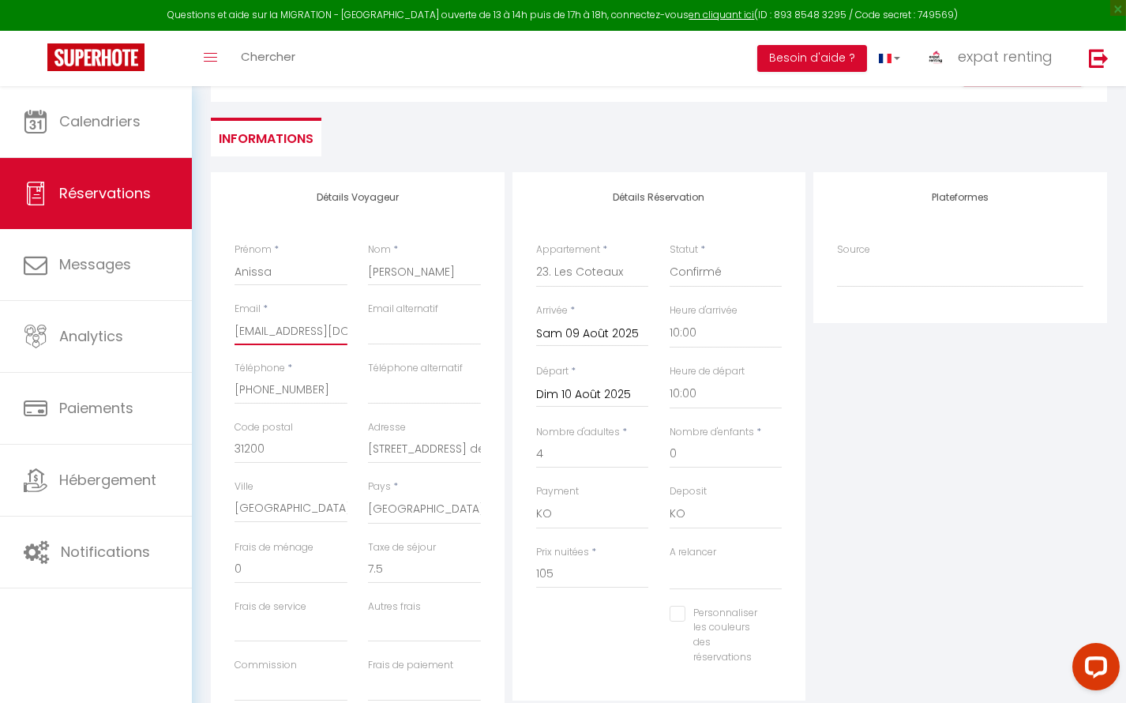
checkbox input "false"
type input "inesdacosta31@yahoo.com"
click at [283, 397] on input "[PHONE_NUMBER]" at bounding box center [290, 390] width 113 height 28
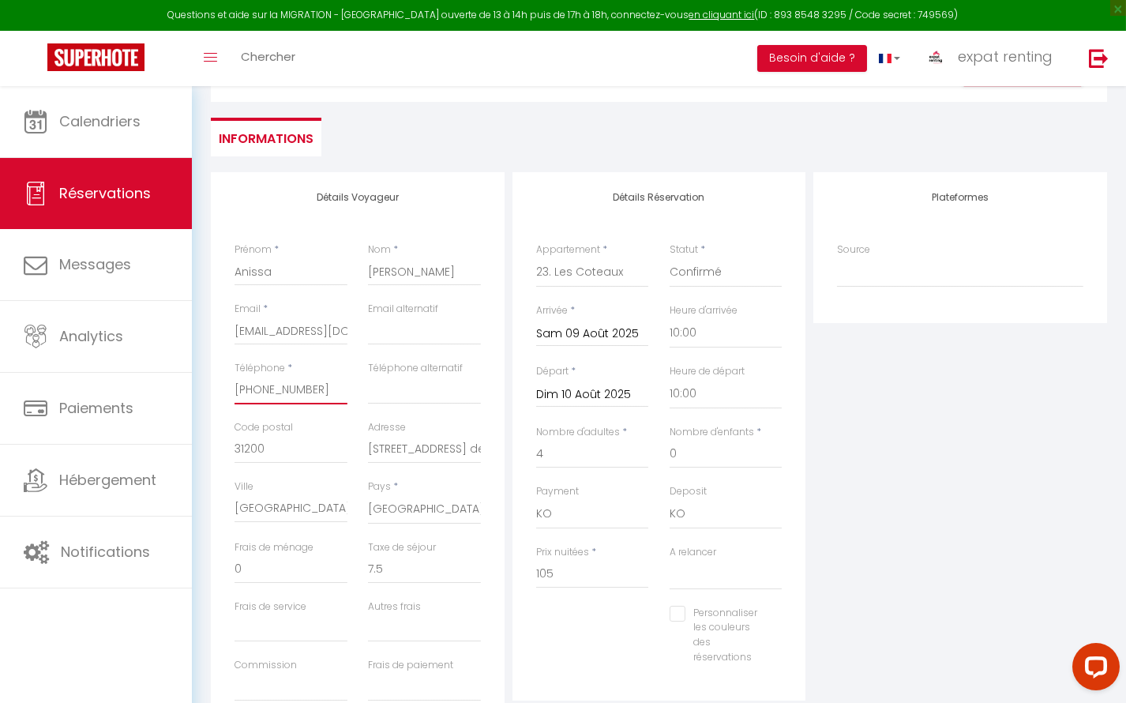
paste input "0783399893"
type input "0783399893"
select select
checkbox input "false"
click at [249, 388] on input "0783399893" at bounding box center [290, 390] width 113 height 28
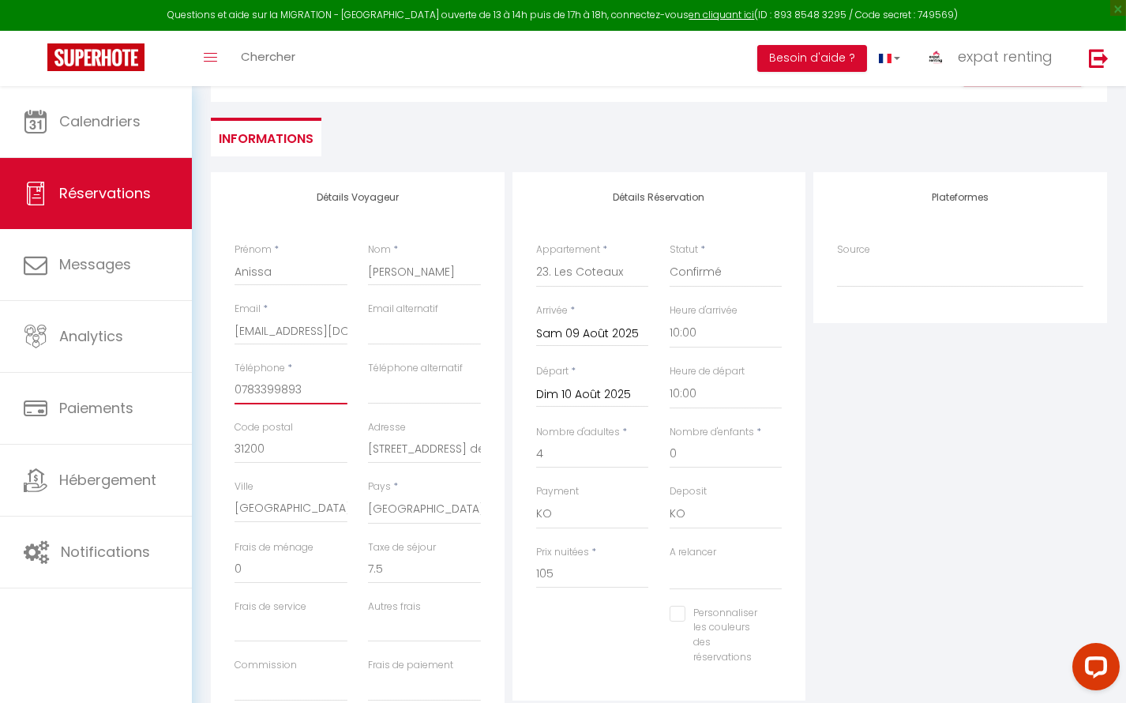
drag, startPoint x: 240, startPoint y: 391, endPoint x: 286, endPoint y: 379, distance: 47.3
click at [239, 391] on input "0783399893" at bounding box center [290, 390] width 113 height 28
type input "+0783399893"
select select
checkbox input "false"
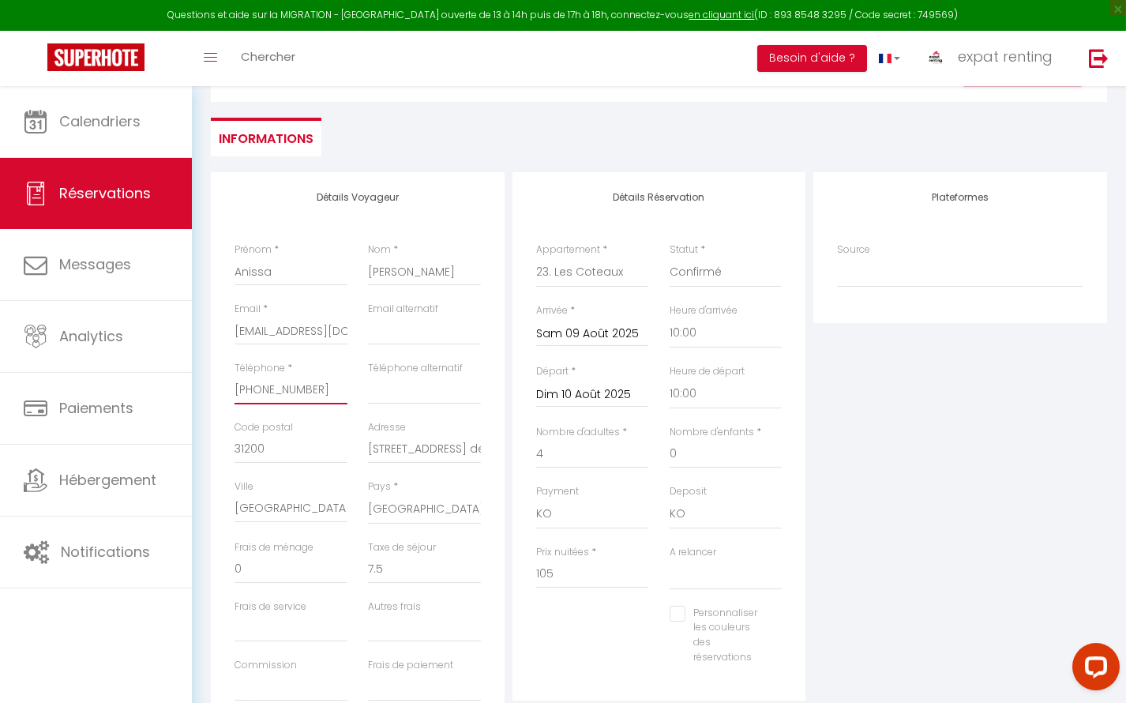
type input "+30783399893"
select select
checkbox input "false"
type input "+330783399893"
select select
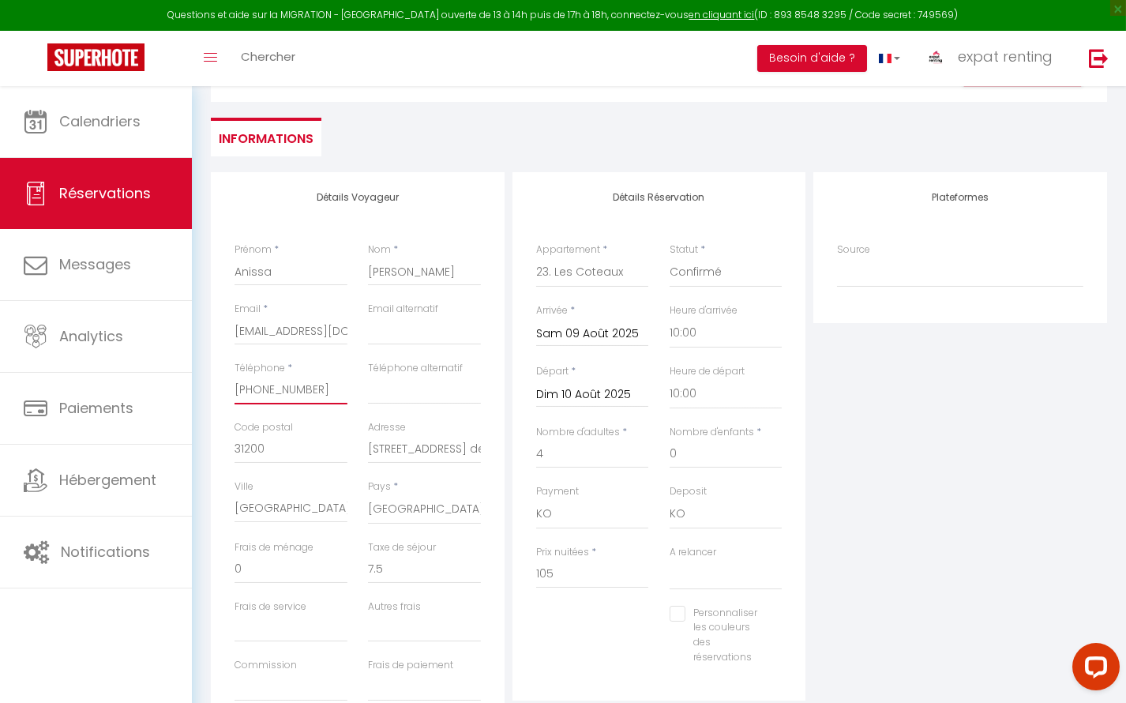
checkbox input "false"
type input "+33783399893"
select select
checkbox input "false"
click at [418, 448] on input "[STREET_ADDRESS] de croix daurade" at bounding box center [424, 449] width 113 height 28
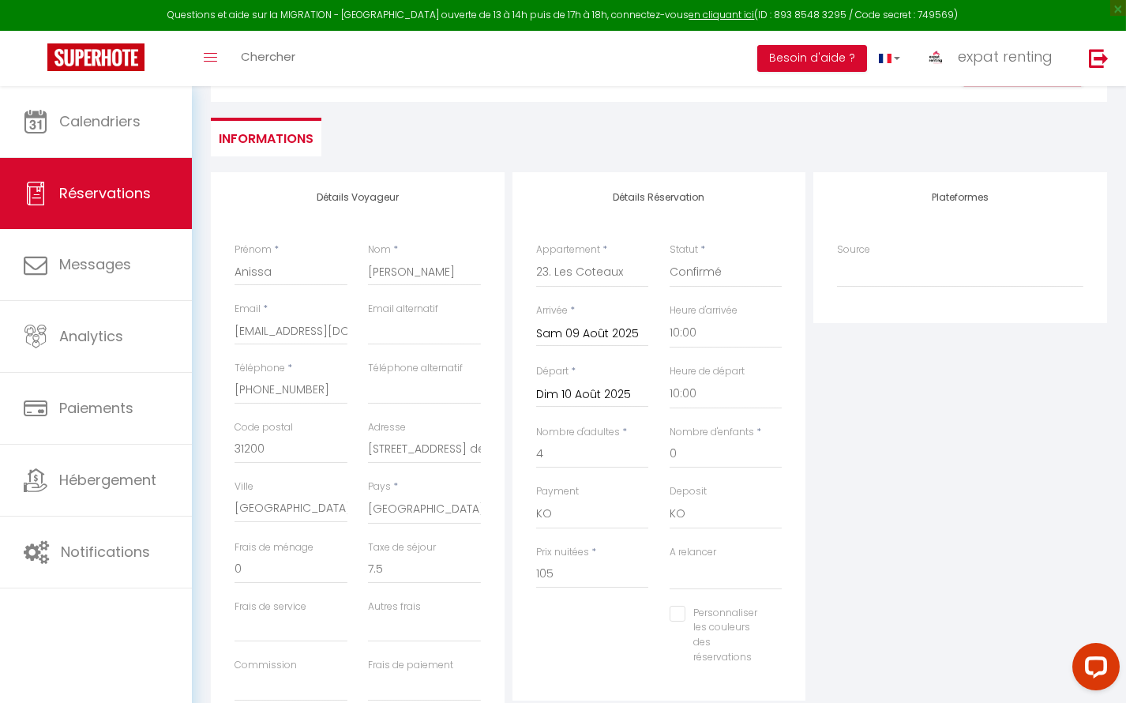
click at [906, 477] on div "Plateformes Source Direct Airbnb.com Booking.com Chalet montagne Expedia Gite d…" at bounding box center [960, 454] width 302 height 564
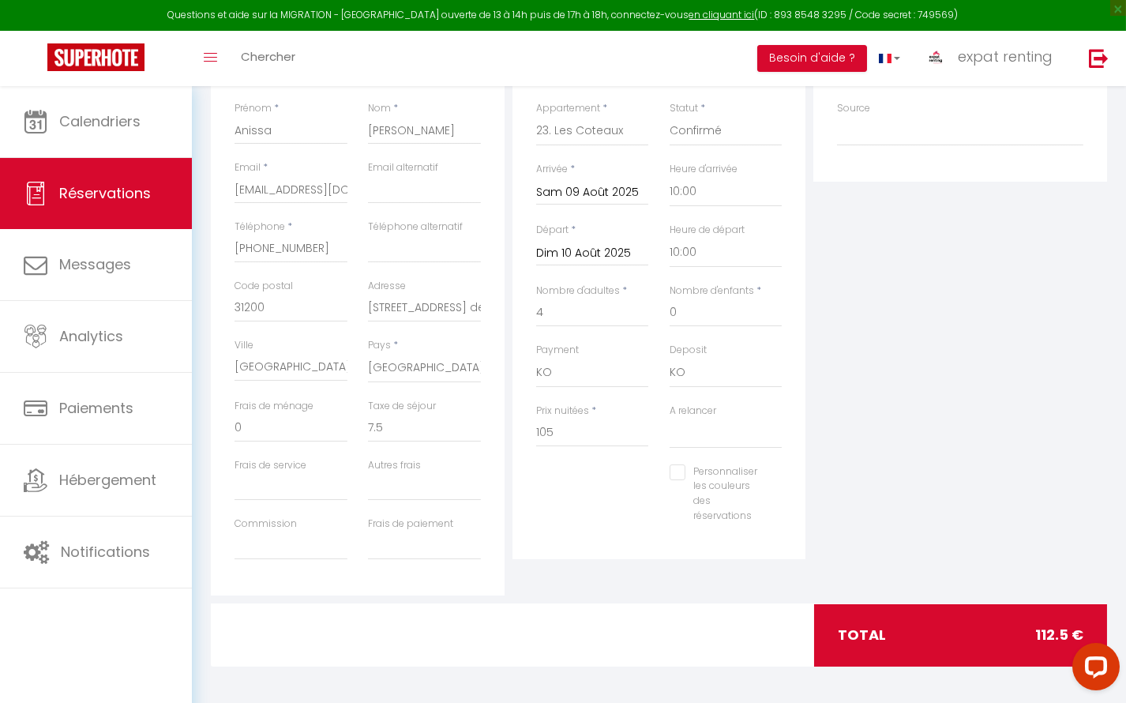
scroll to position [263, 0]
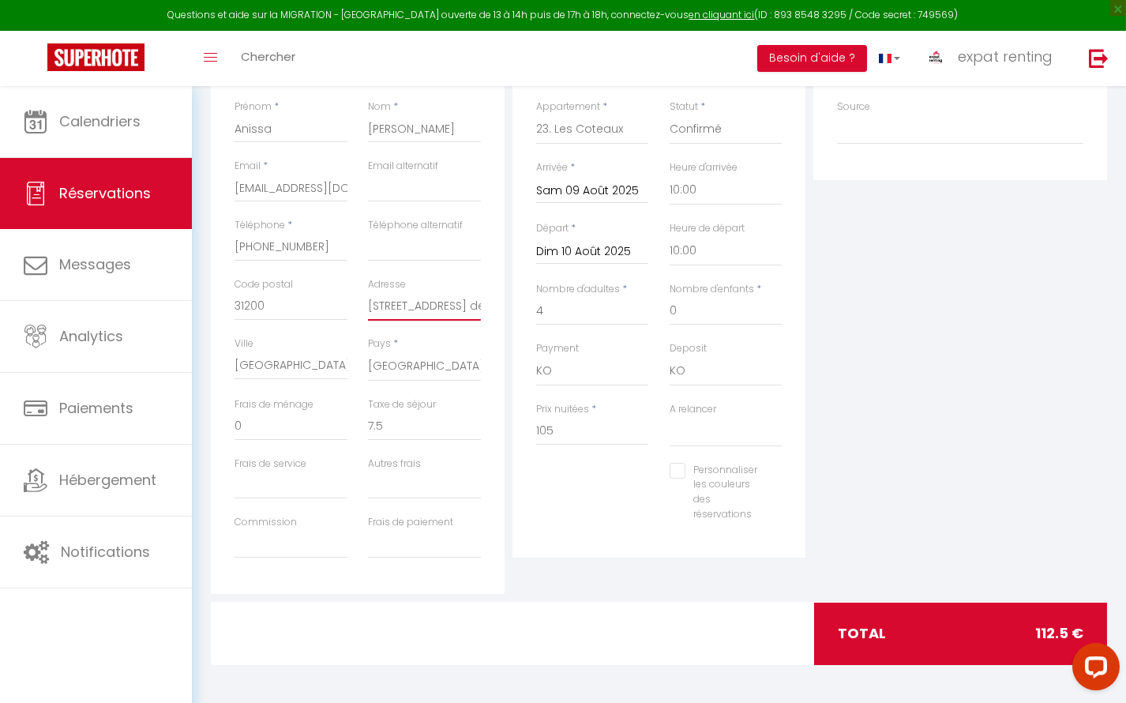
click at [415, 308] on input "[STREET_ADDRESS] de croix daurade" at bounding box center [424, 306] width 113 height 28
click at [906, 314] on div "Plateformes Source Direct Airbnb.com Booking.com Chalet montagne Expedia Gite d…" at bounding box center [960, 311] width 302 height 564
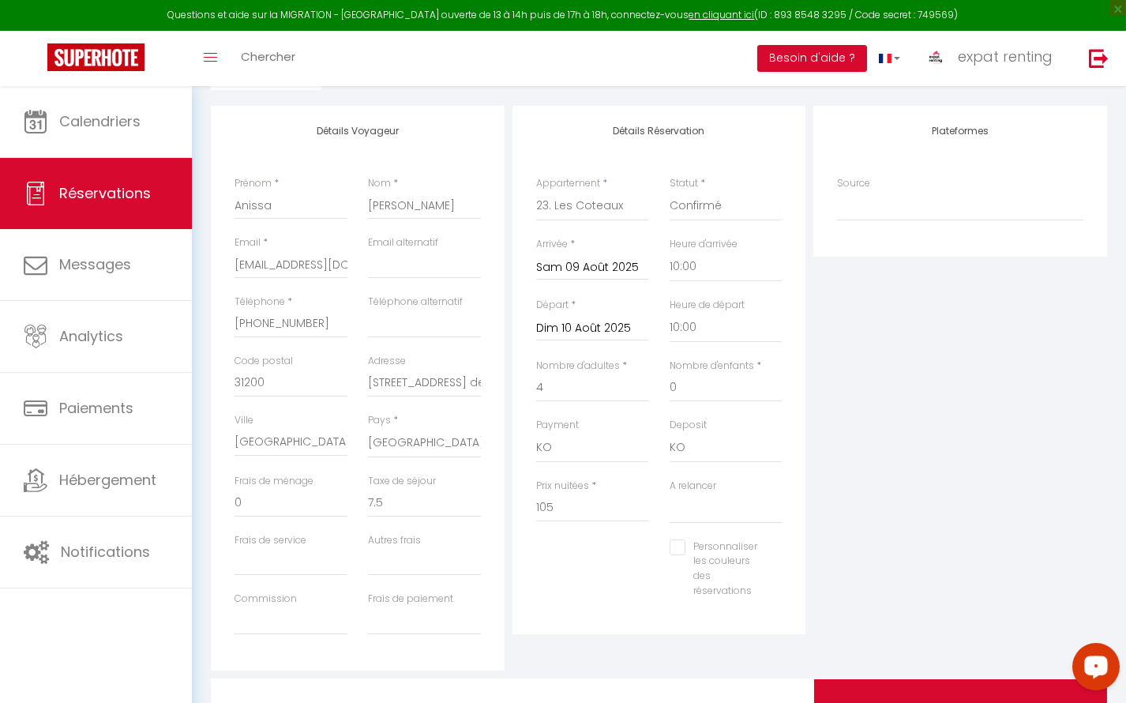
scroll to position [192, 0]
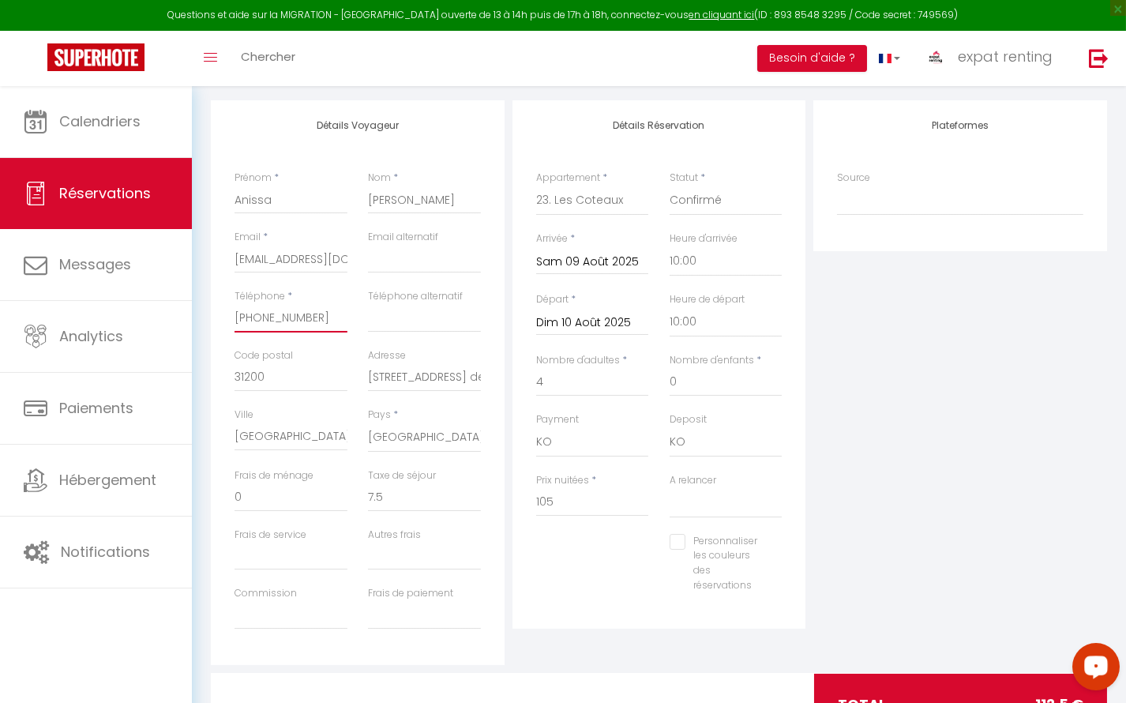
click at [267, 321] on input "+33783399893" at bounding box center [290, 318] width 113 height 28
paste input "6 18 31 22 0"
type input "+33 6 18 31 22 03"
select select
checkbox input "false"
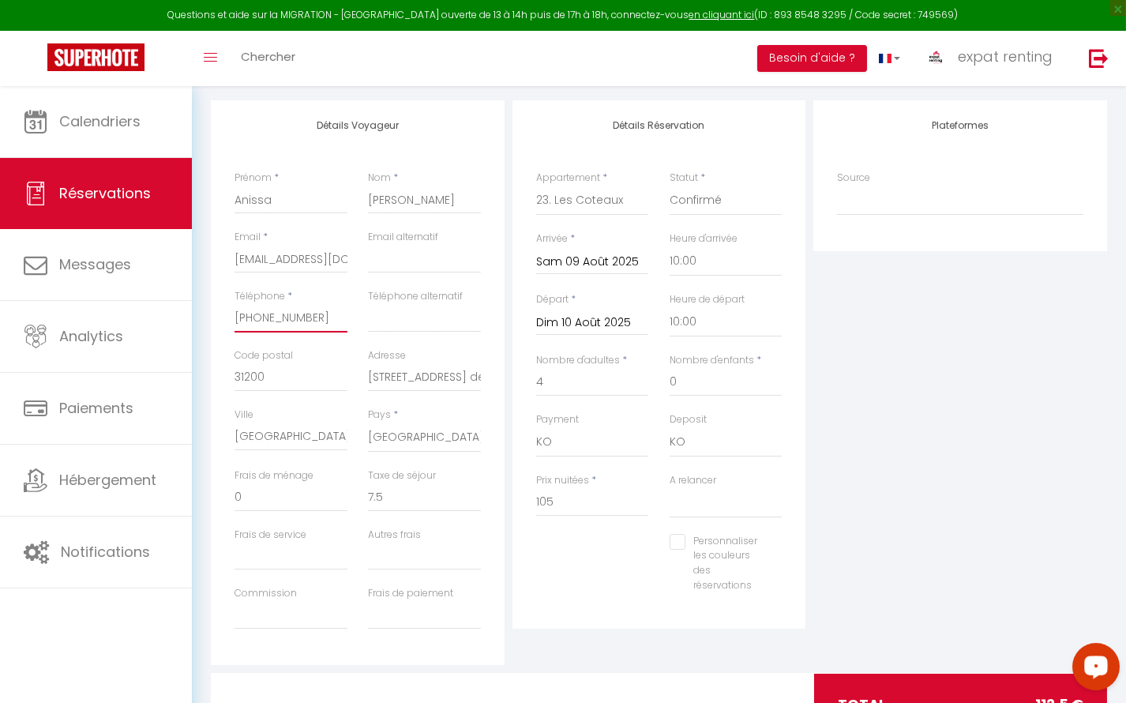
type input "+33 6 18 31 22 03"
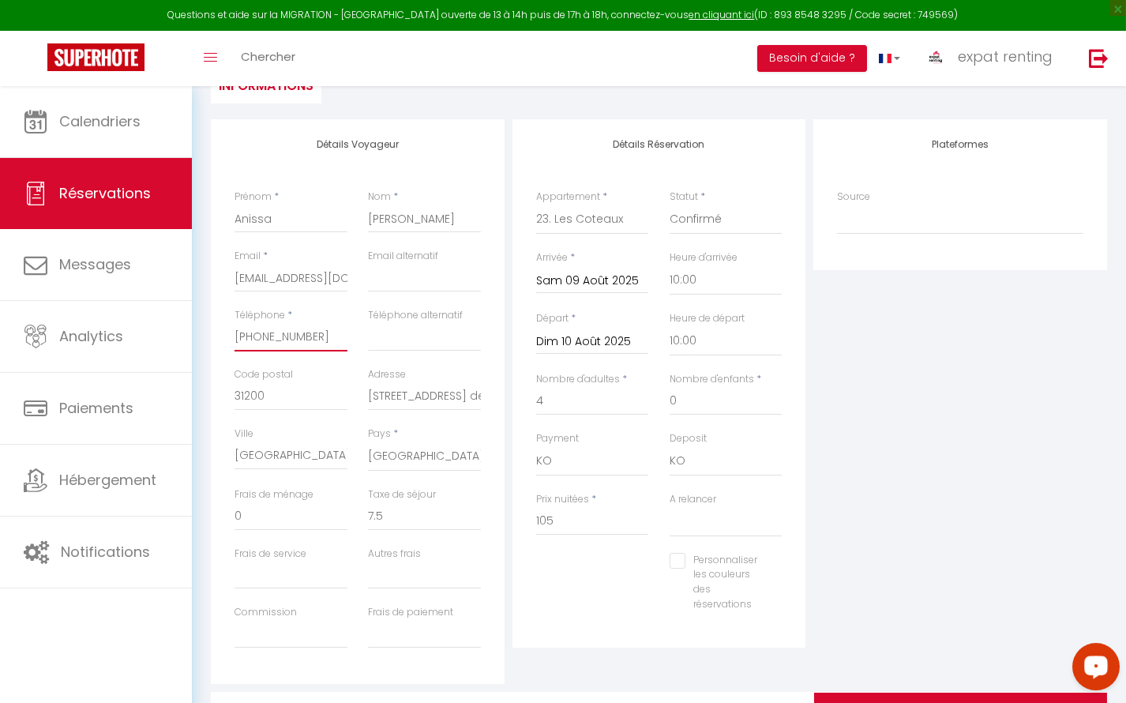
scroll to position [0, 0]
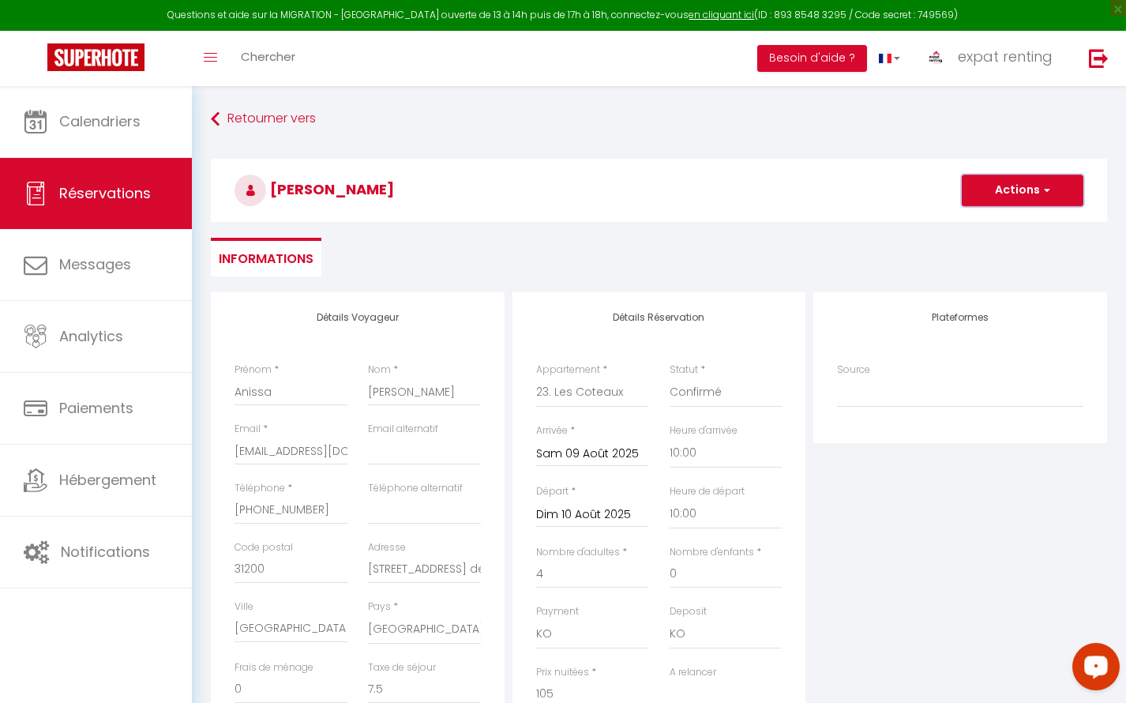
click at [999, 194] on button "Actions" at bounding box center [1023, 190] width 122 height 32
click at [968, 226] on link "Enregistrer" at bounding box center [1006, 225] width 125 height 21
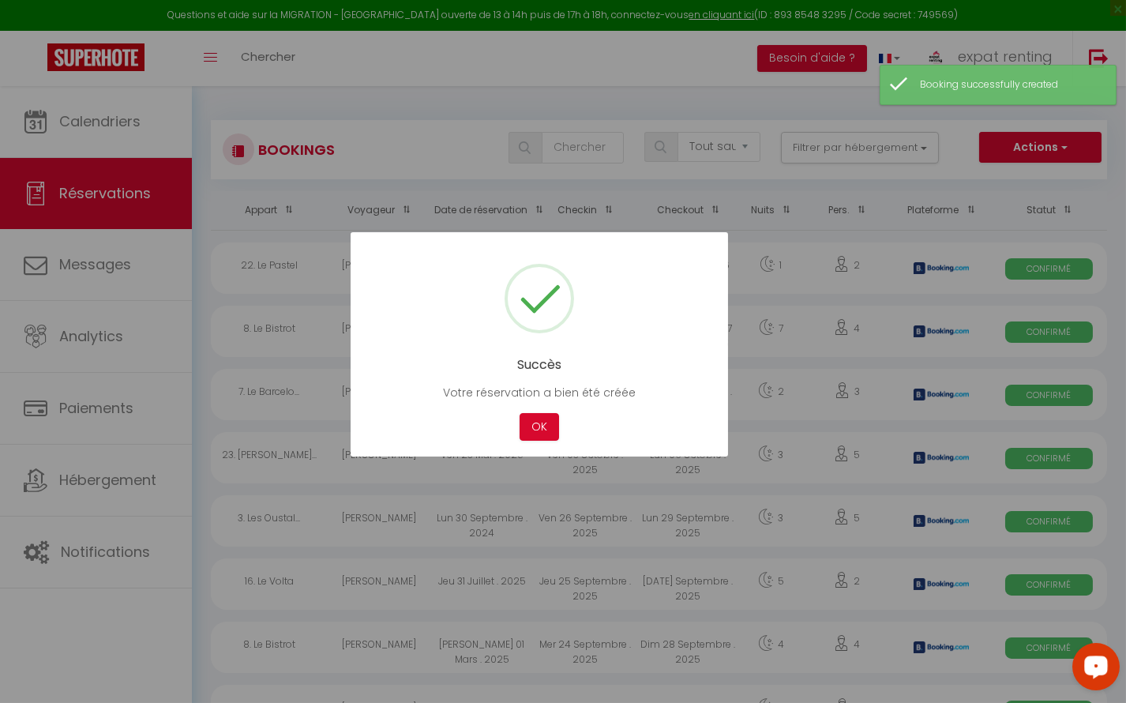
click at [545, 426] on button "OK" at bounding box center [538, 427] width 39 height 28
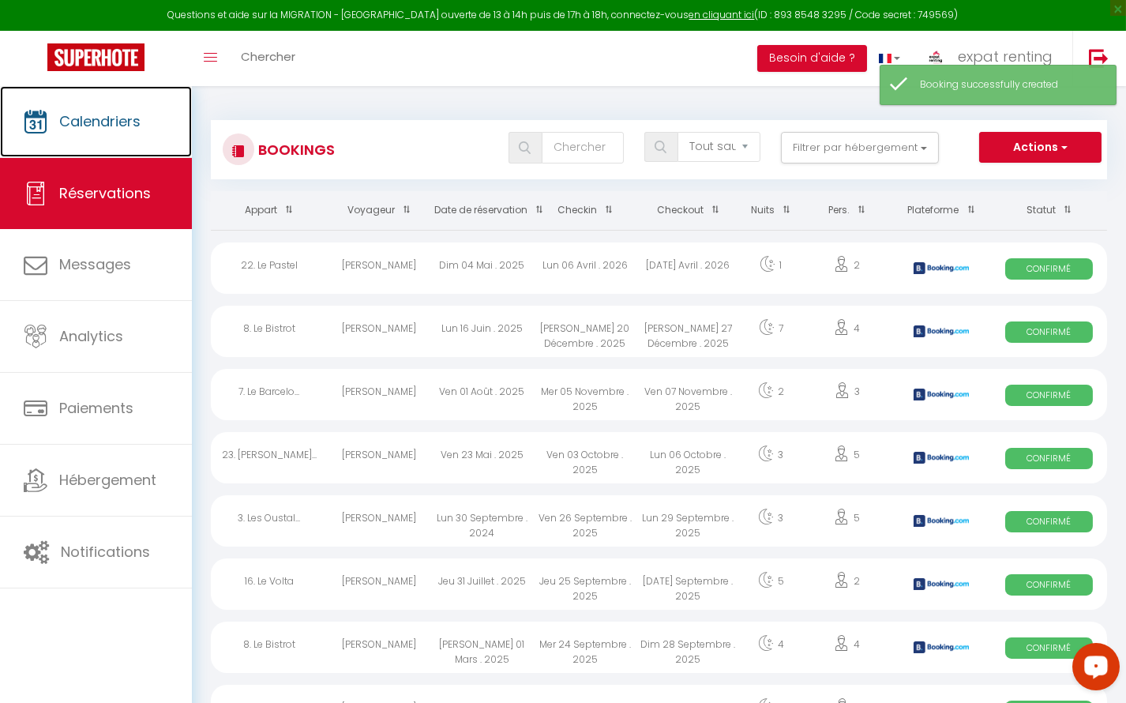
click at [147, 139] on link "Calendriers" at bounding box center [96, 121] width 192 height 71
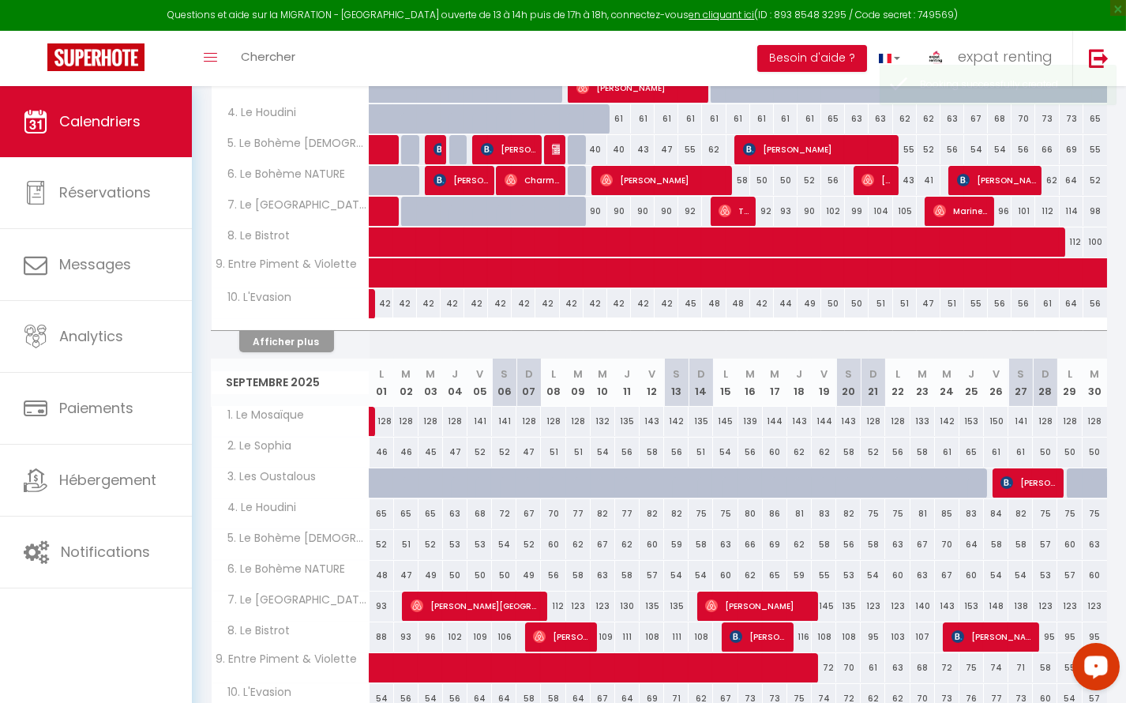
scroll to position [430, 0]
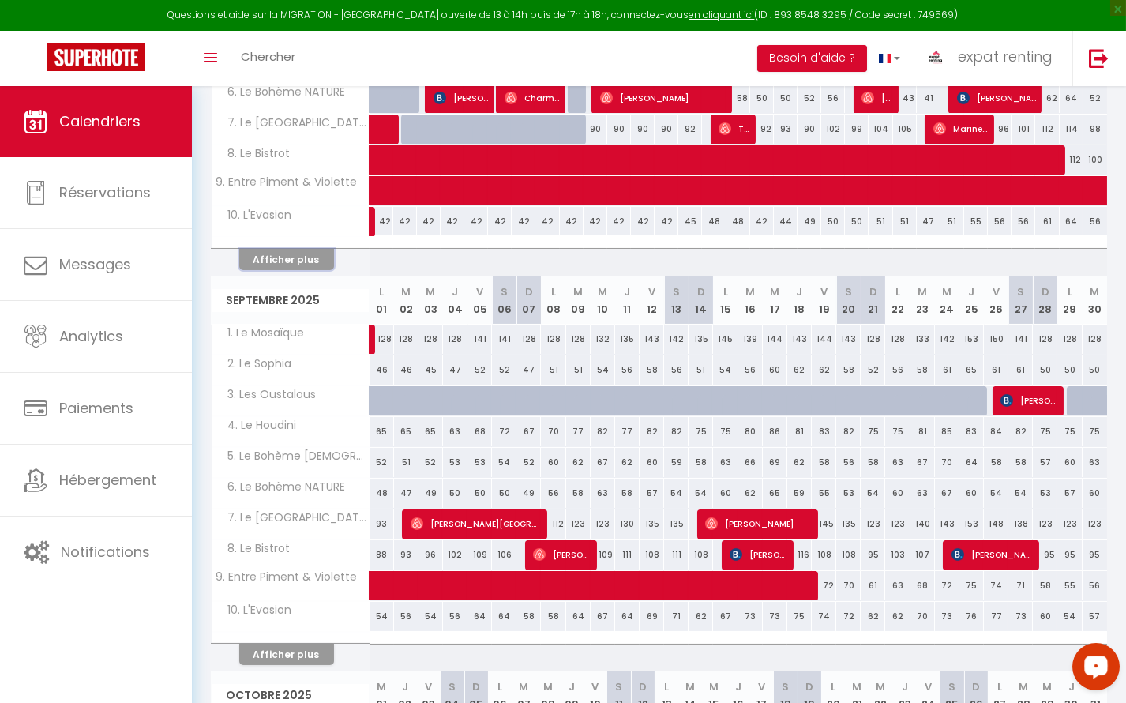
click at [318, 255] on button "Afficher plus" at bounding box center [286, 259] width 95 height 21
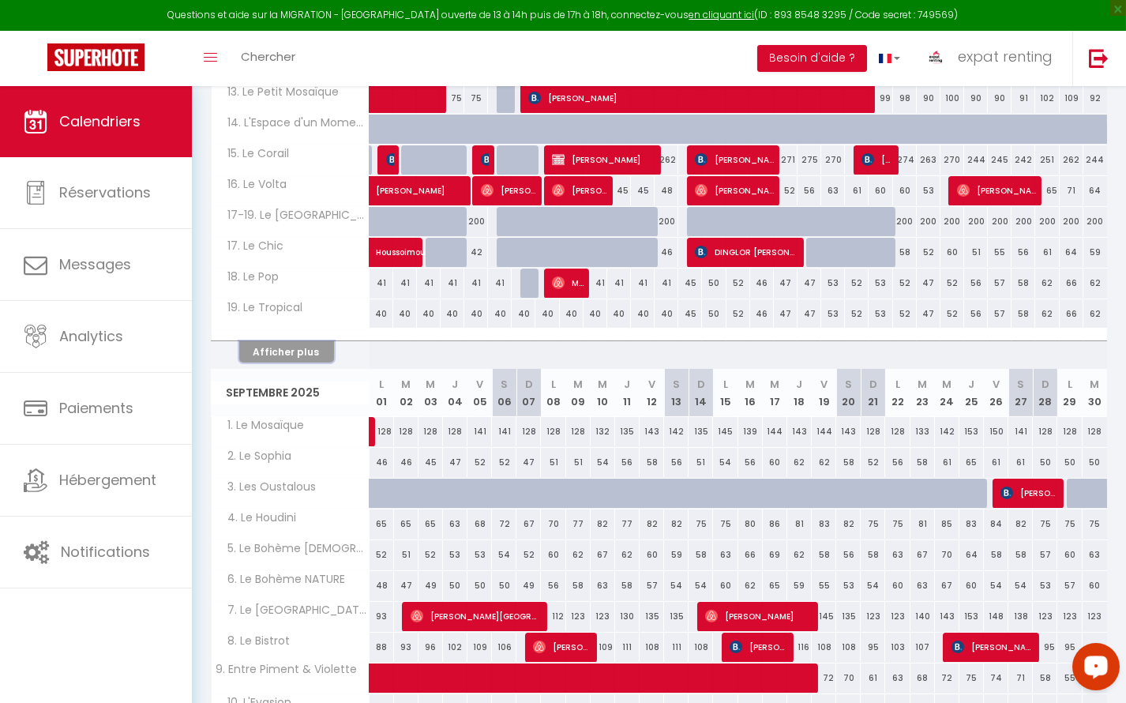
scroll to position [502, 0]
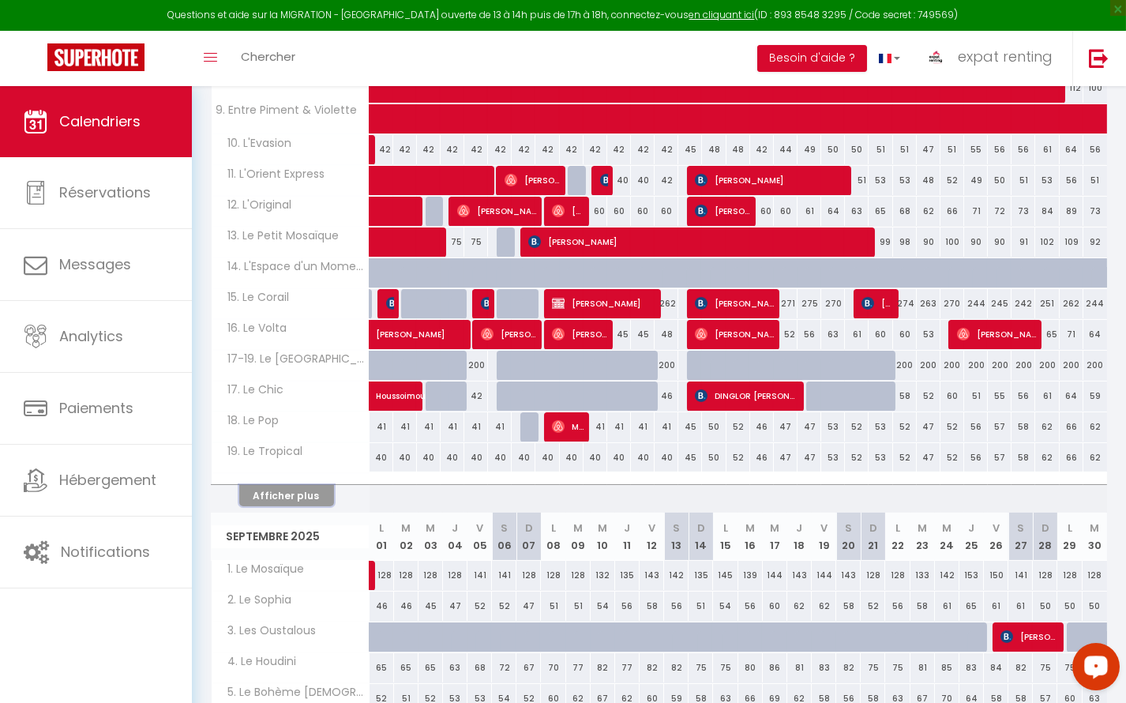
click at [273, 485] on button "Afficher plus" at bounding box center [286, 495] width 95 height 21
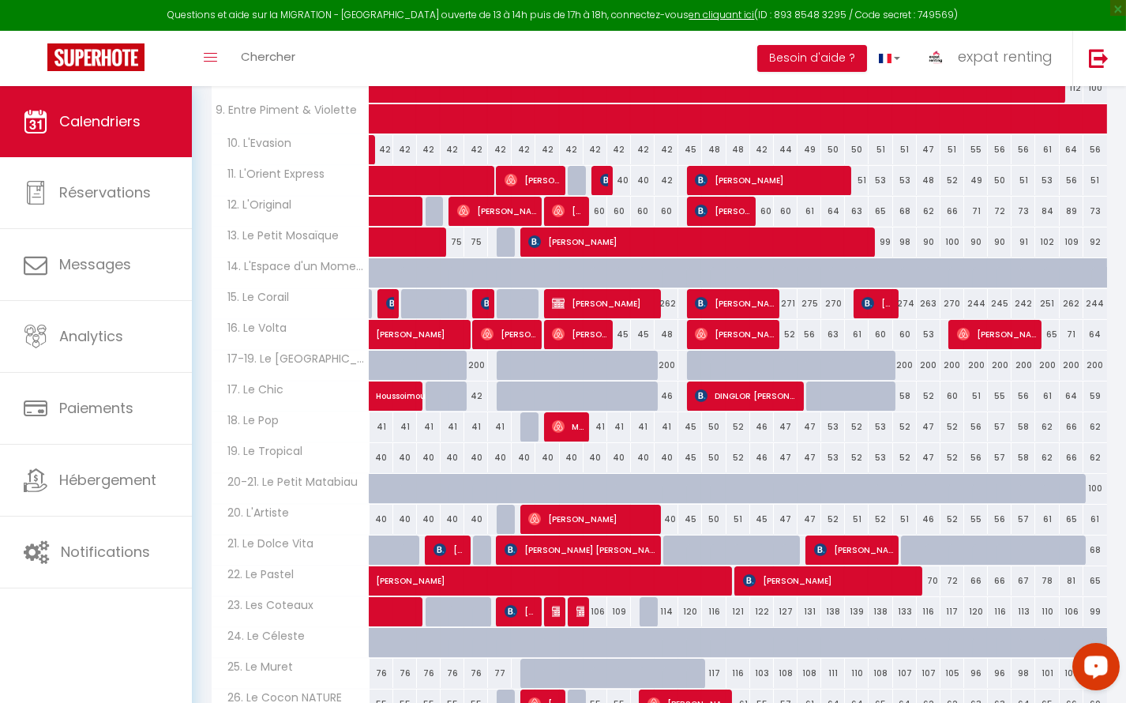
scroll to position [646, 0]
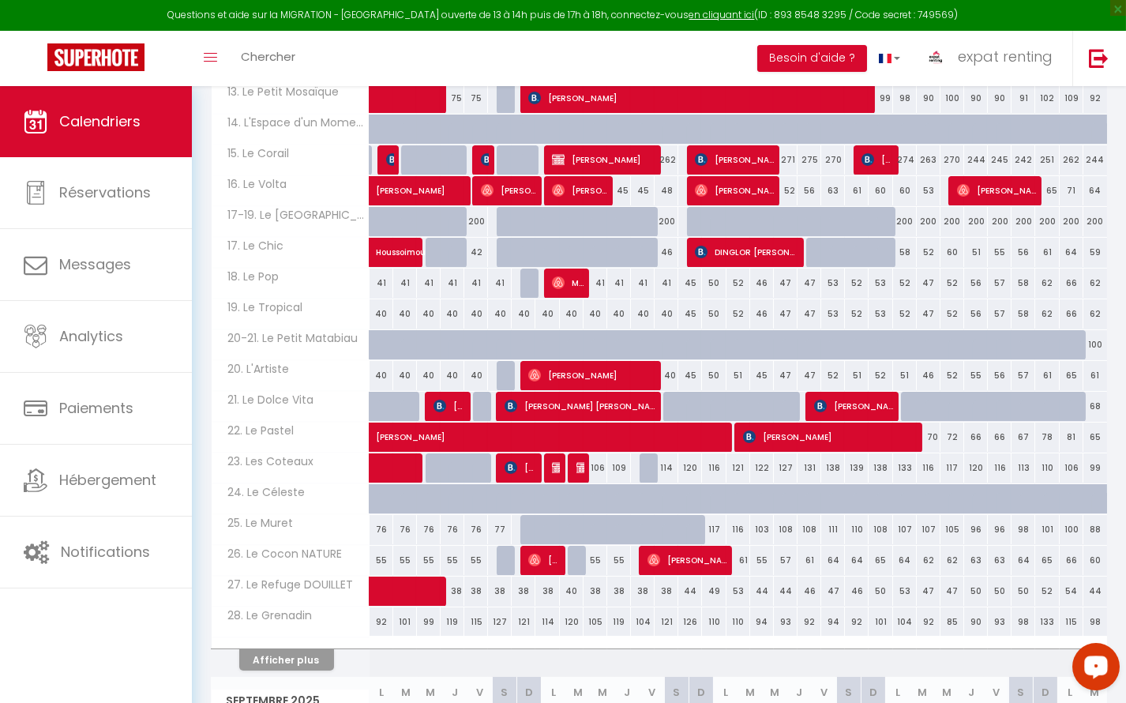
click at [575, 456] on div at bounding box center [580, 468] width 24 height 30
click at [576, 461] on img at bounding box center [582, 467] width 13 height 13
select select "OK"
select select "KO"
select select "0"
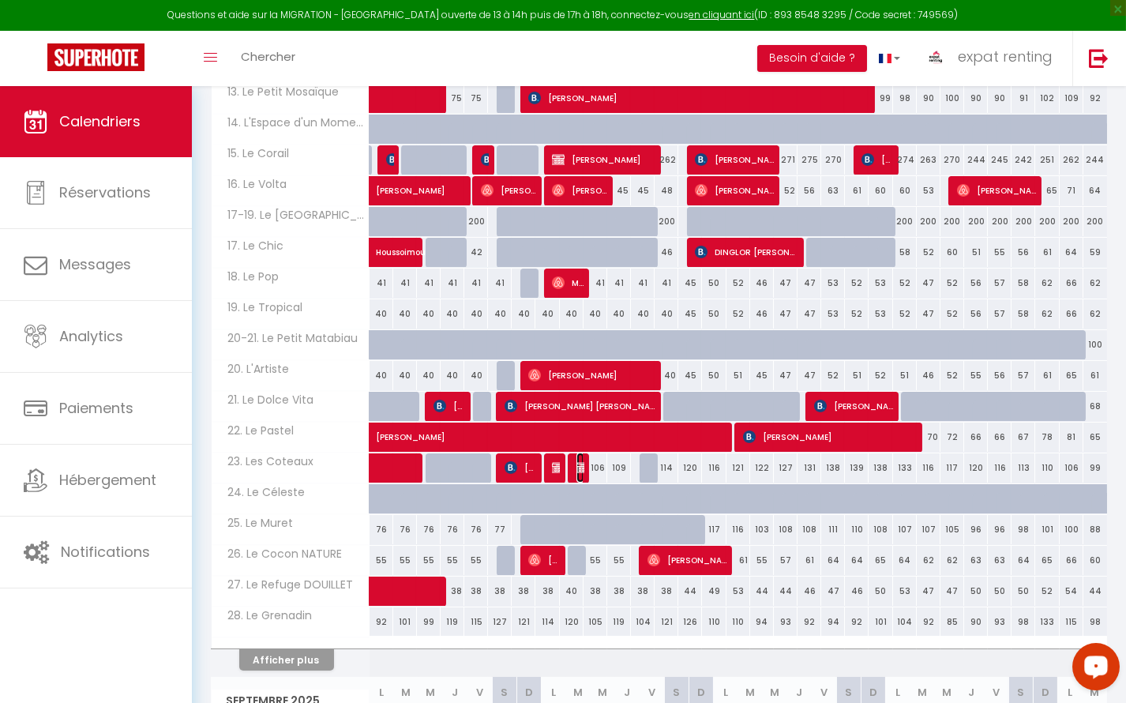
select select "0"
select select "1"
select select
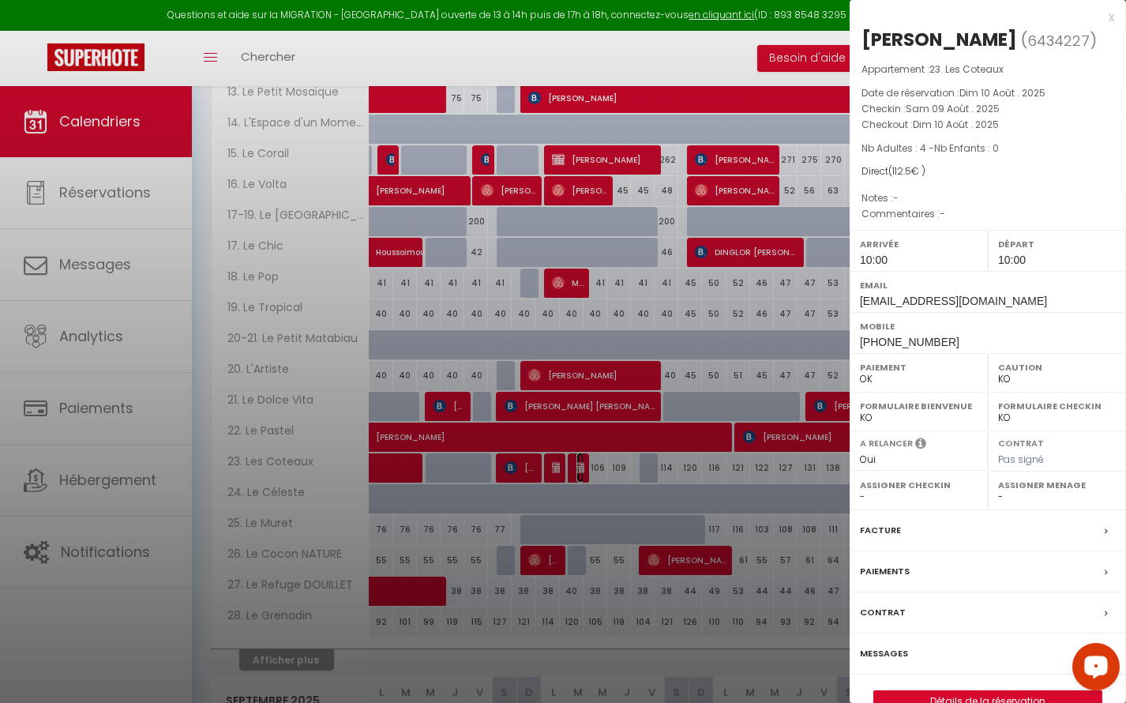
select select "44093"
click at [891, 570] on label "Paiements" at bounding box center [885, 571] width 50 height 17
click at [891, 570] on div at bounding box center [563, 351] width 1126 height 703
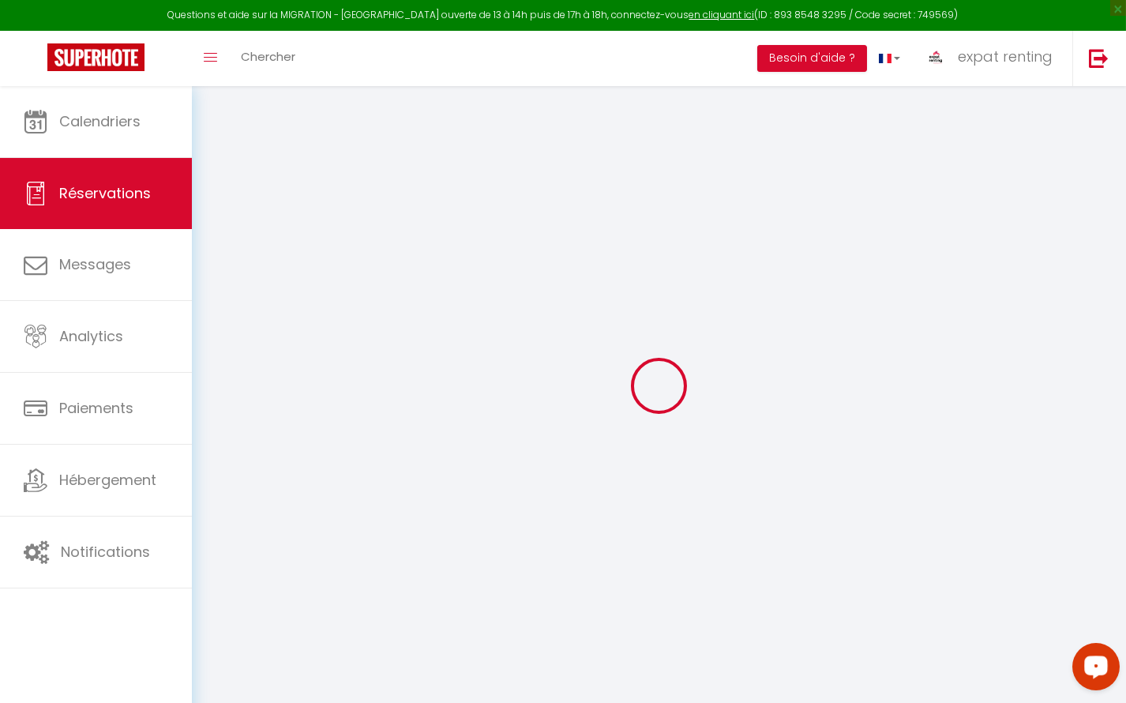
select select
checkbox input "false"
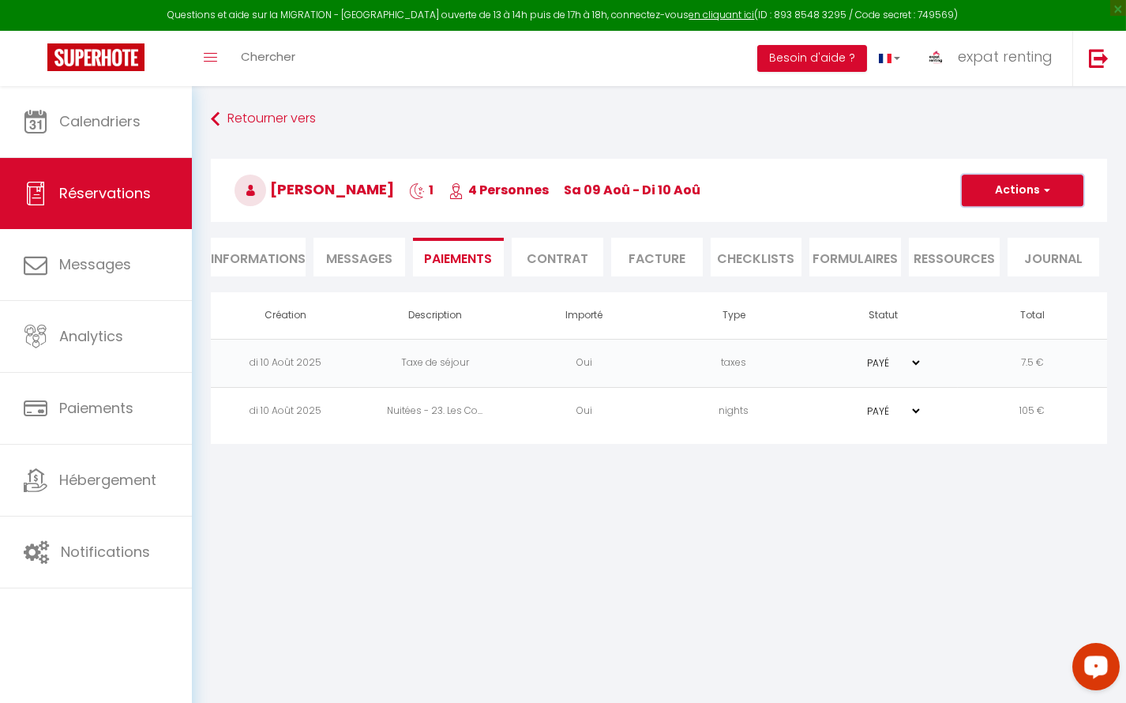
click at [1016, 186] on button "Actions" at bounding box center [1023, 190] width 122 height 32
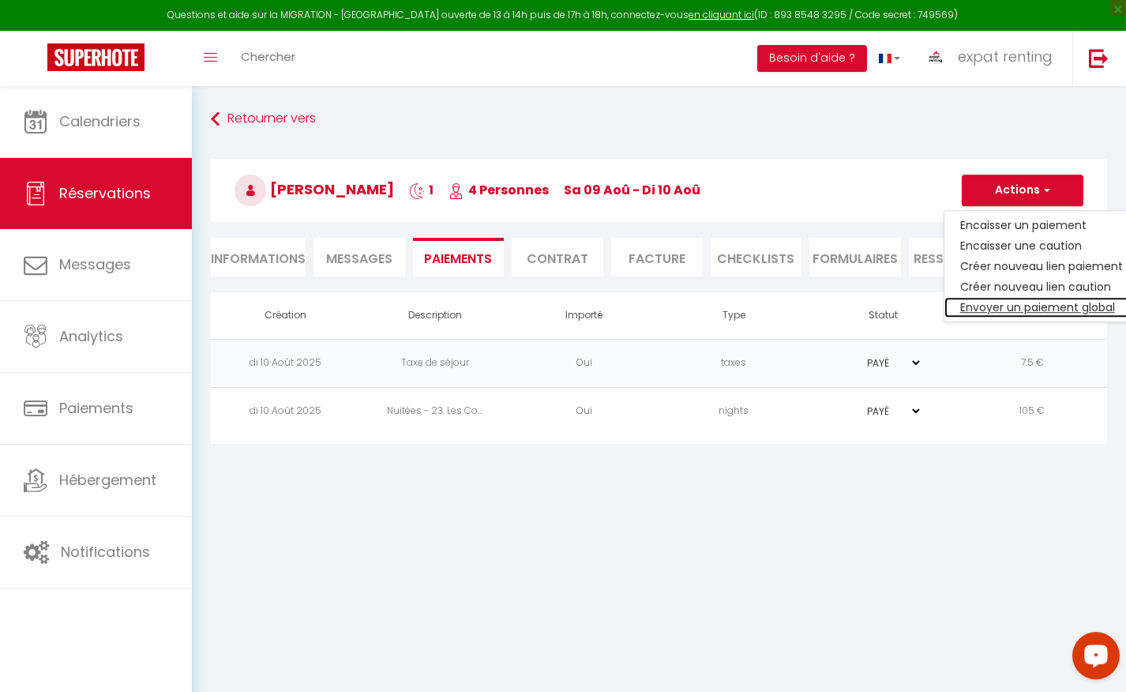
click at [1005, 305] on link "Envoyer un paiement global" at bounding box center [1041, 307] width 194 height 21
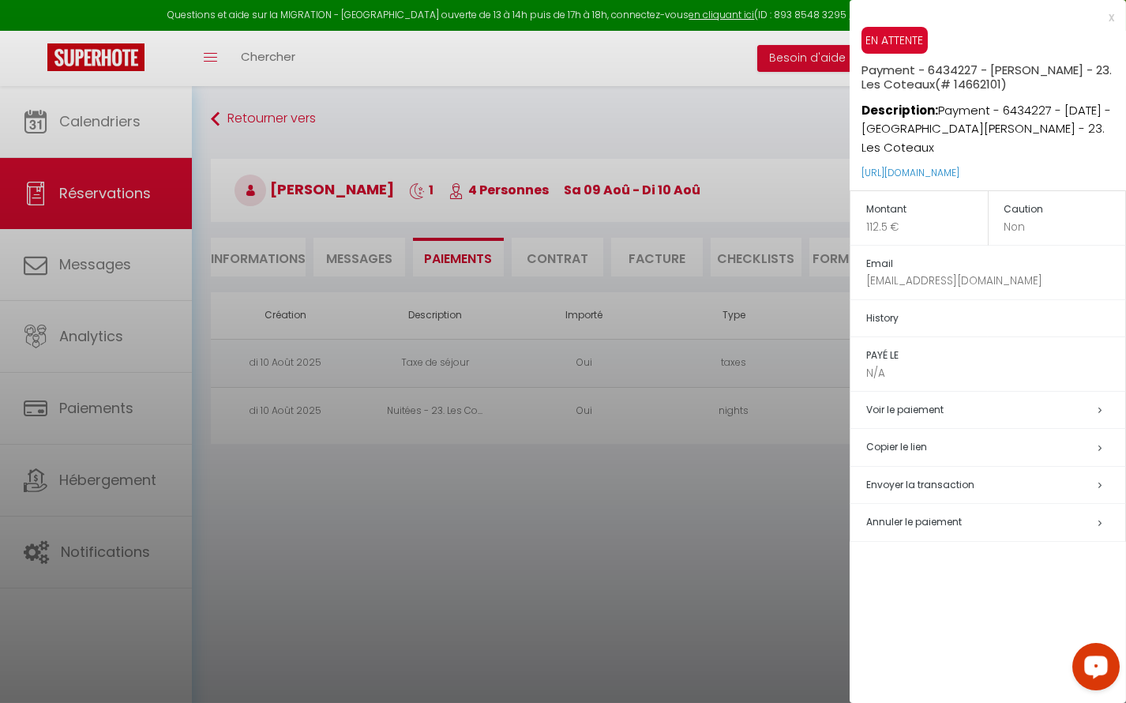
click at [952, 438] on h5 "Copier le lien" at bounding box center [995, 447] width 259 height 18
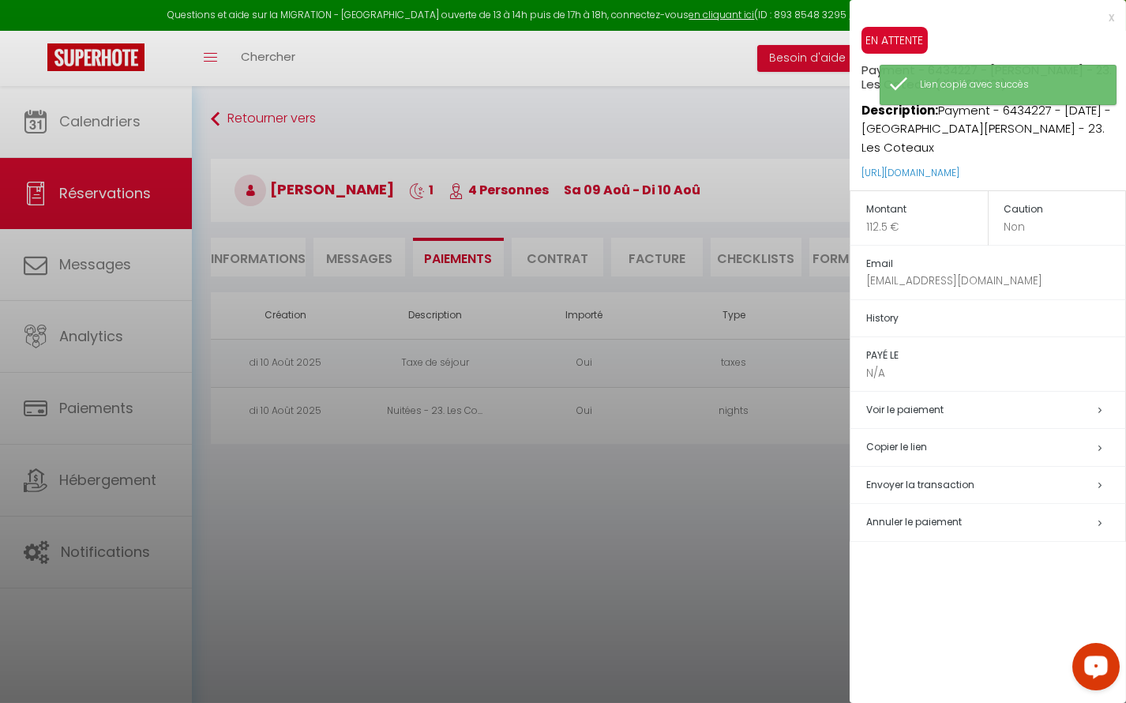
click at [976, 476] on h5 "Envoyer la transaction" at bounding box center [995, 485] width 259 height 18
select select "fr"
type input "inesdacosta31@yahoo.com"
type input "Demande de paiement"
type textarea "Bonjour, Voici le lien pour effectuer le Paiement : https://superhote.com/appli…"
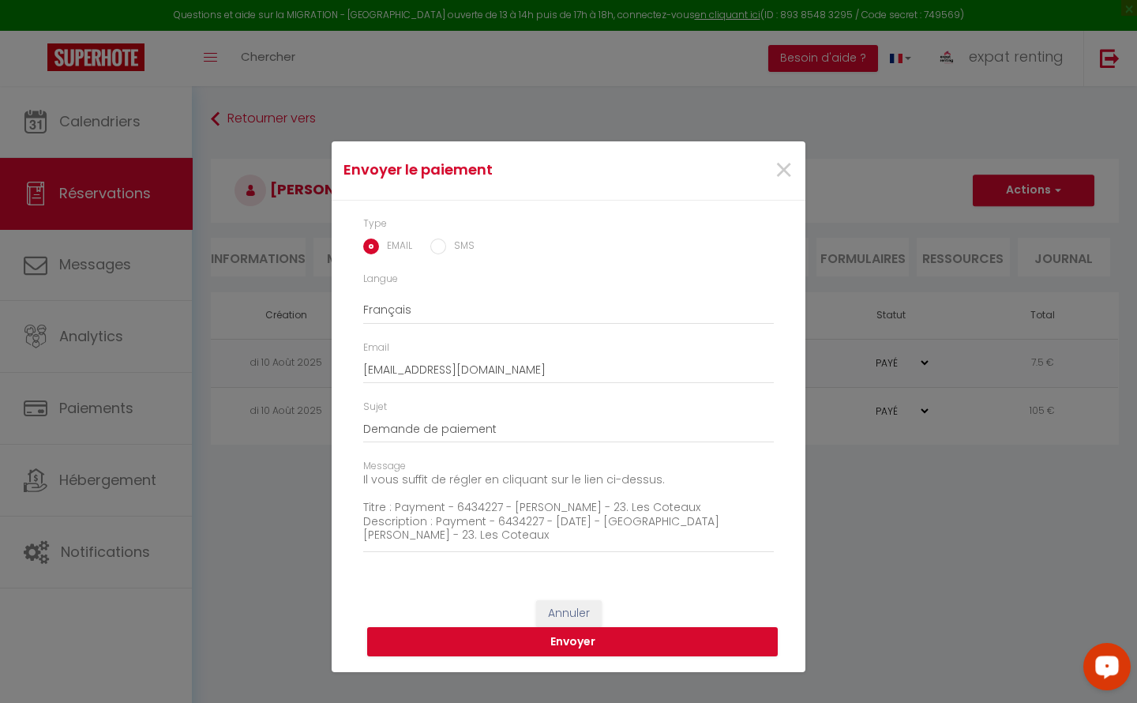
scroll to position [71, 0]
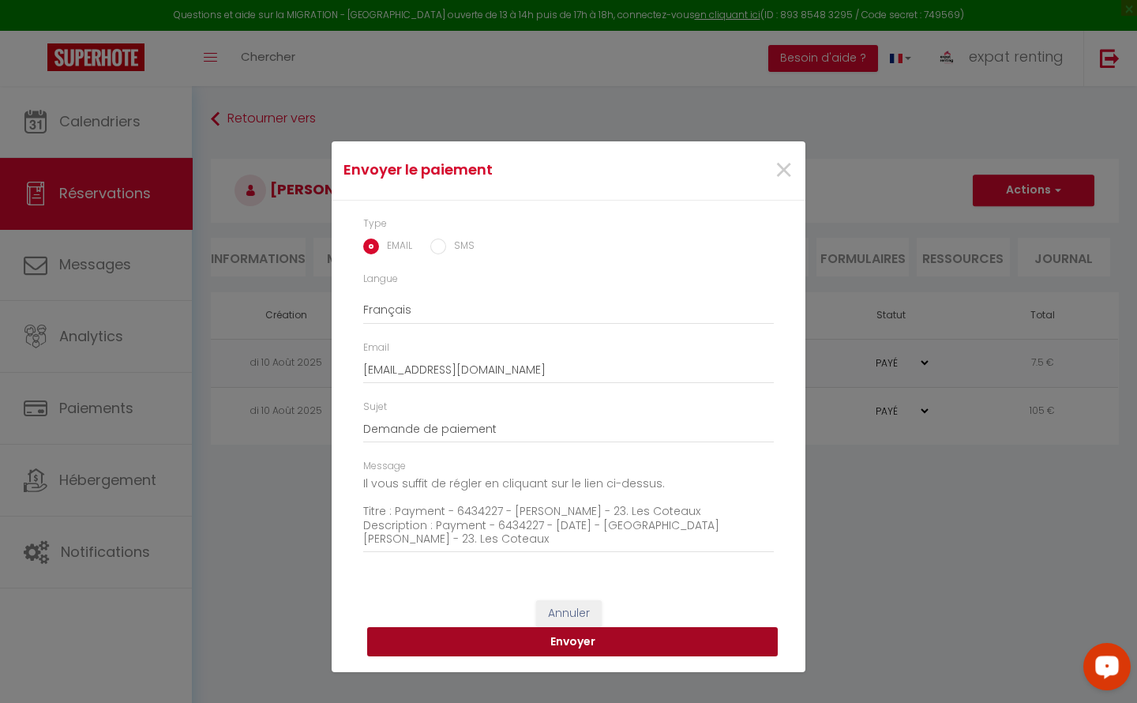
click at [528, 639] on button "Envoyer" at bounding box center [572, 642] width 411 height 30
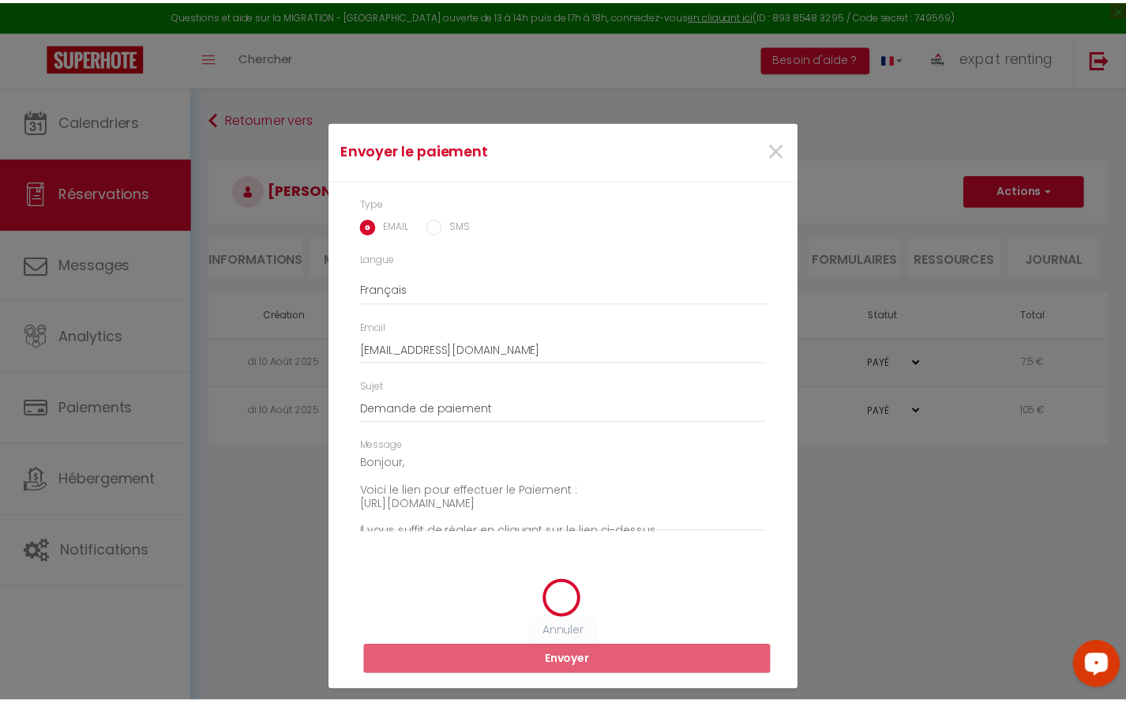
scroll to position [0, 0]
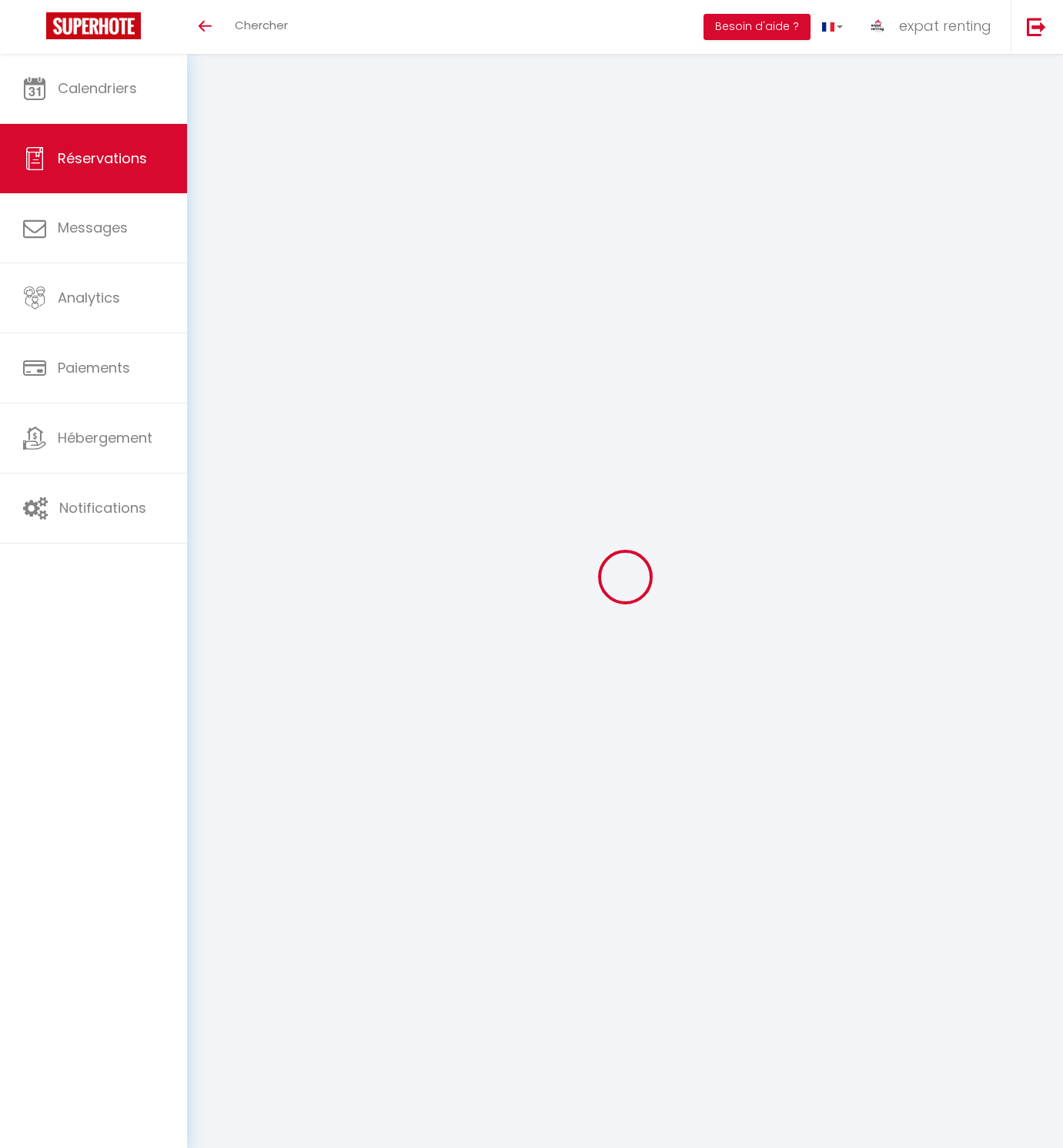
select select "66576"
select select "14"
select select
checkbox input "false"
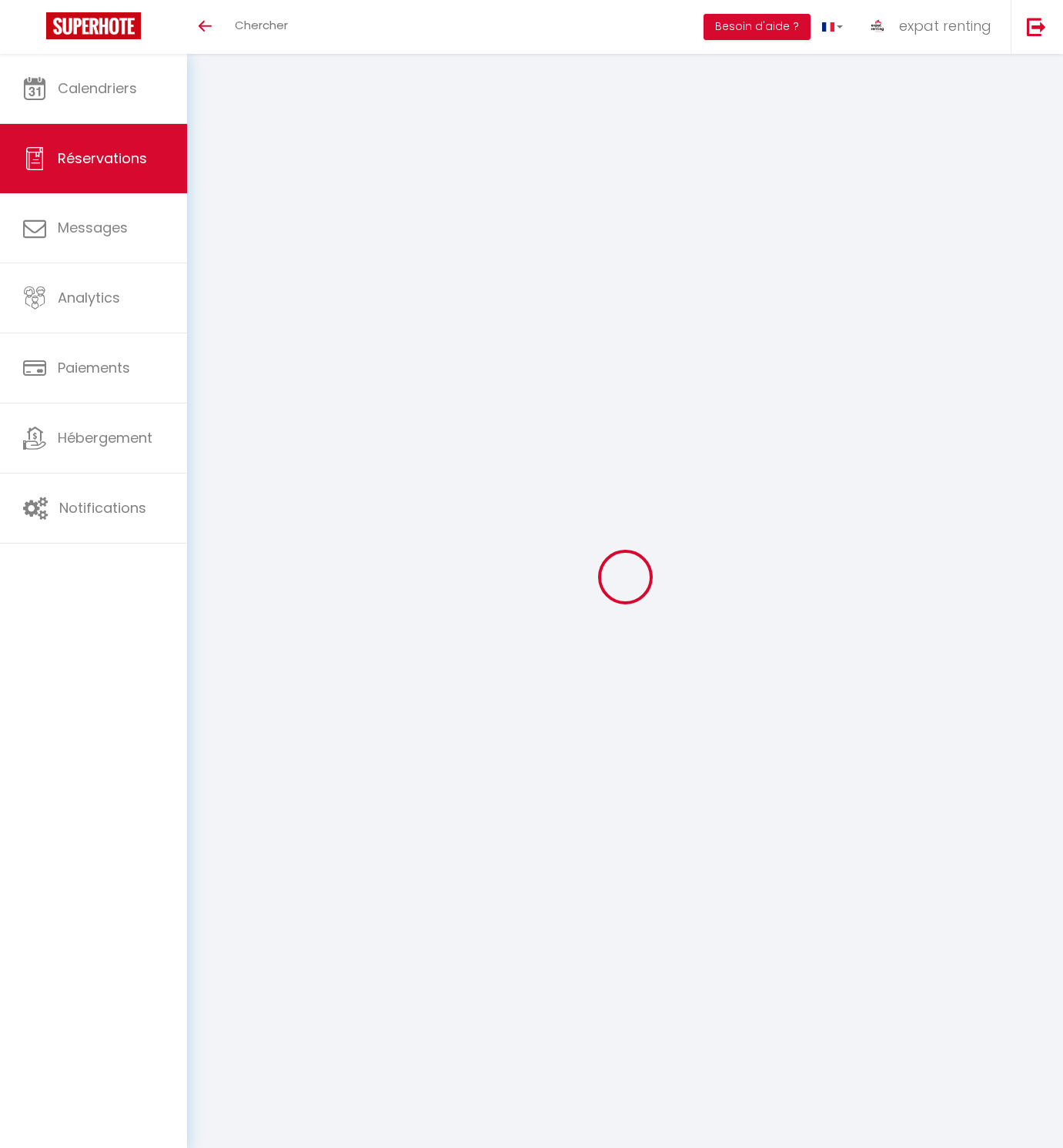
select select
checkbox input "false"
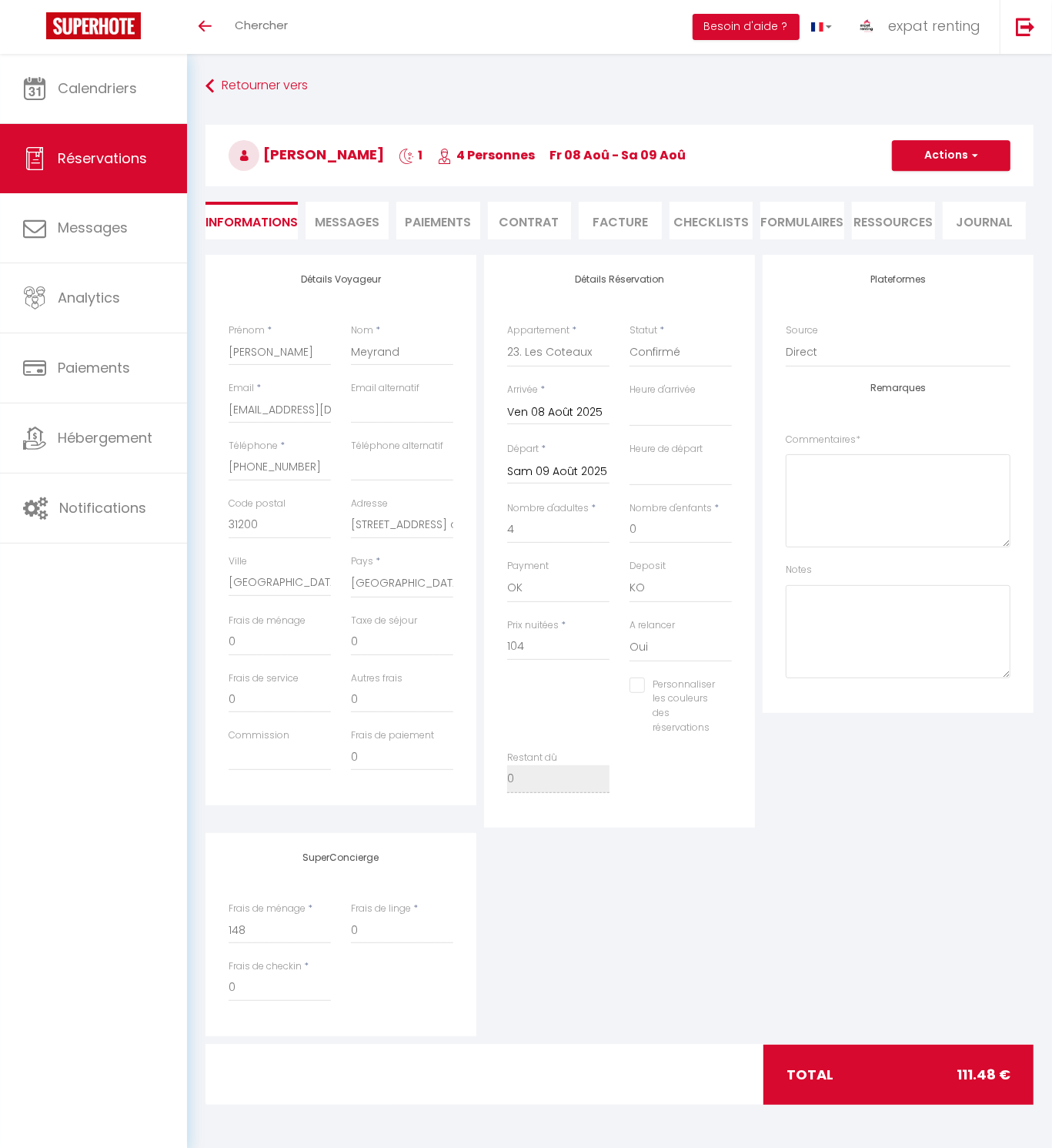
type input "7.48"
select select
checkbox input "false"
select select "10:00"
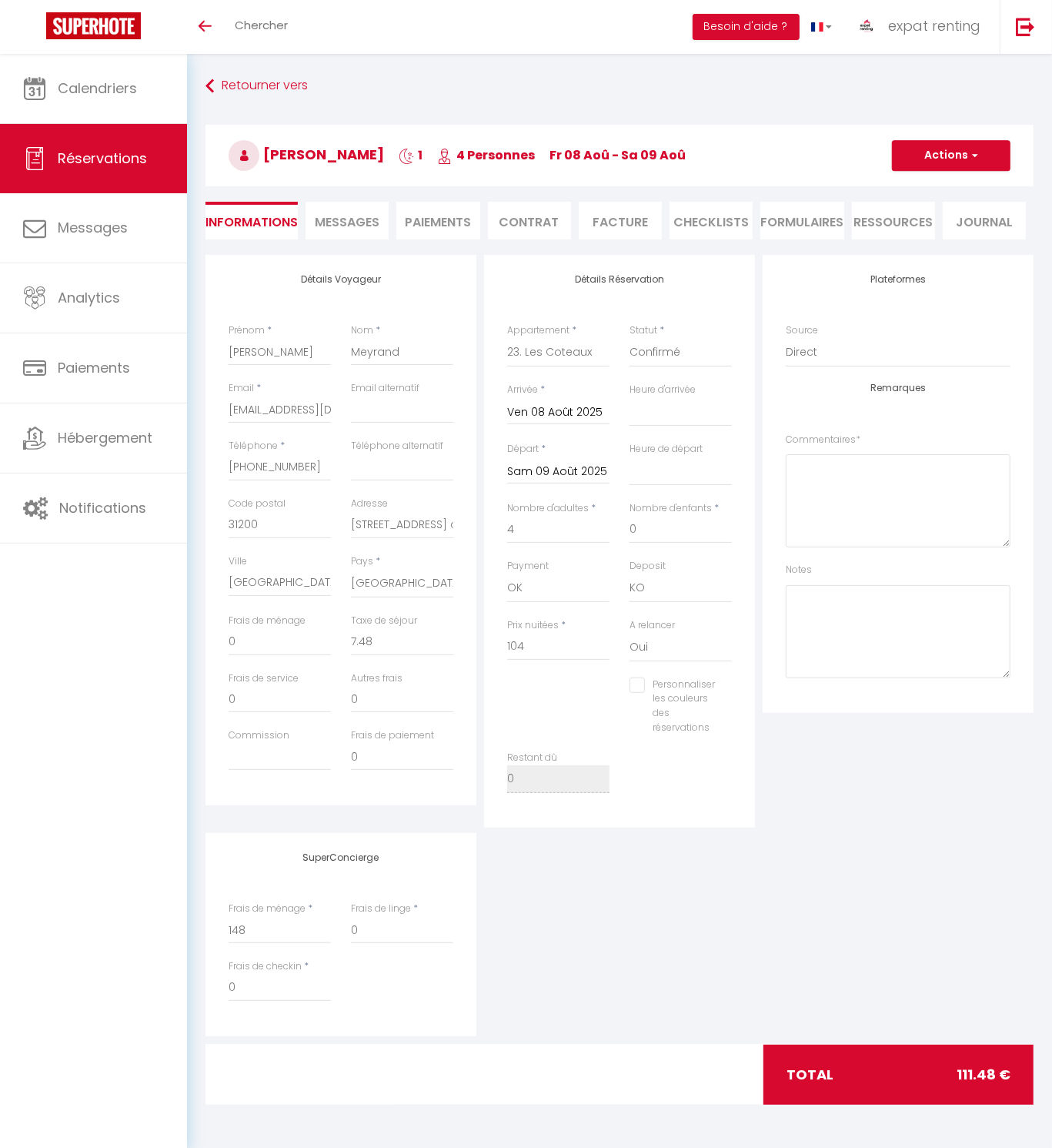
select select "10:00"
click at [373, 470] on input "Téléphone alternatif" at bounding box center [402, 467] width 102 height 27
type input "0"
checkbox input "false"
type input "07"
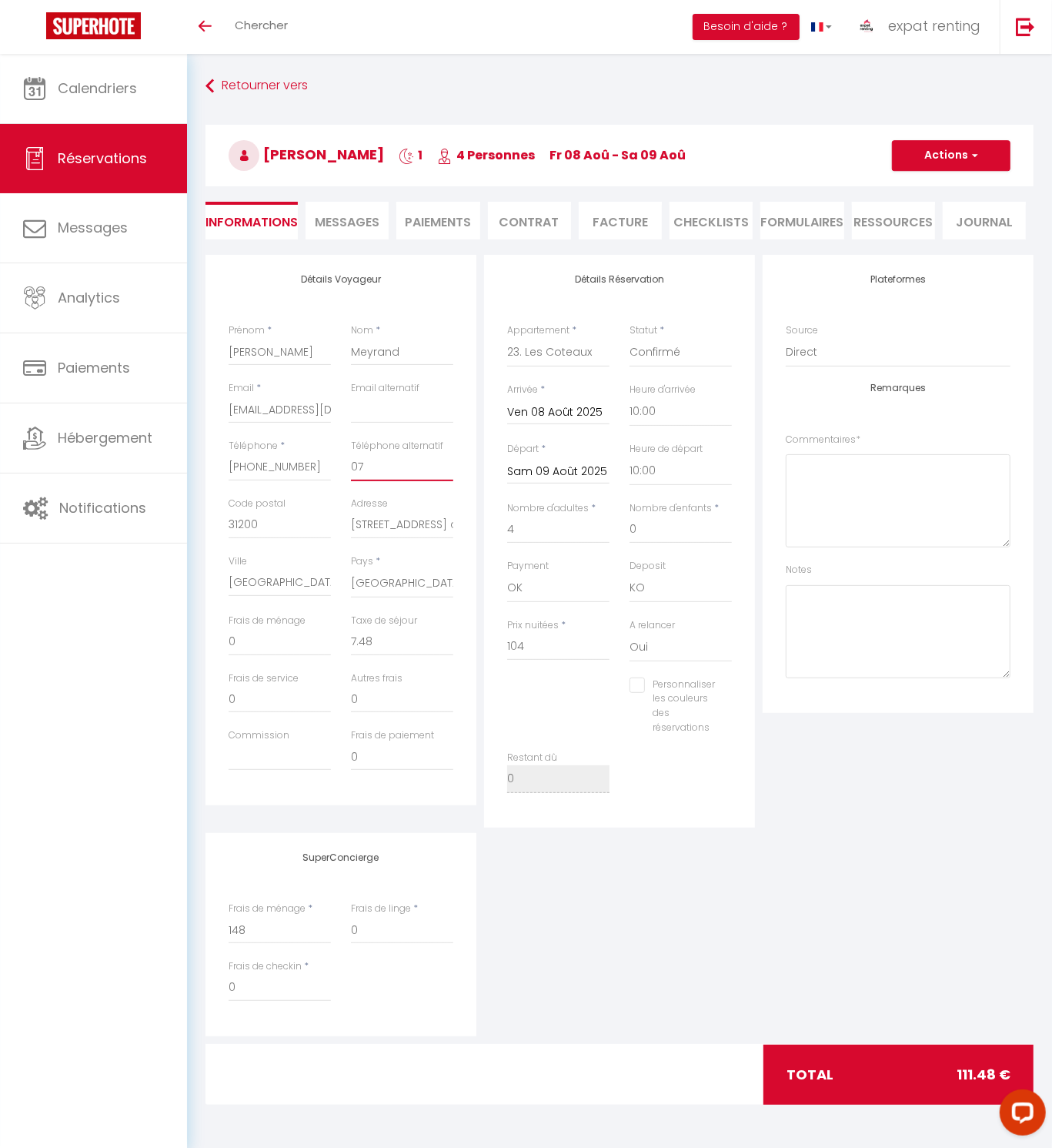
checkbox input "false"
type input "078"
checkbox input "false"
type input "0783"
checkbox input "false"
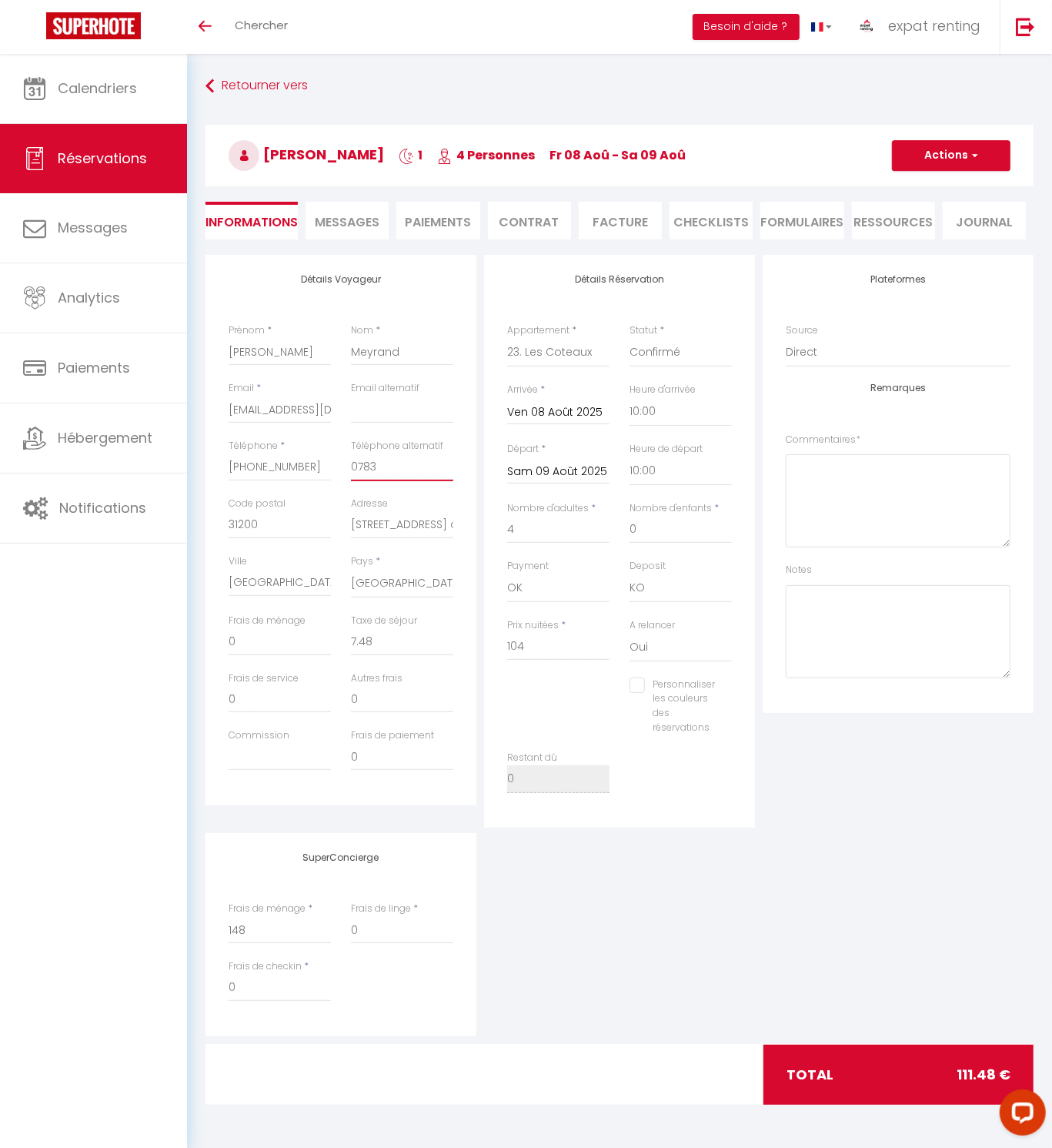
type input "07833"
checkbox input "false"
type input "078339"
checkbox input "false"
type input "0783399"
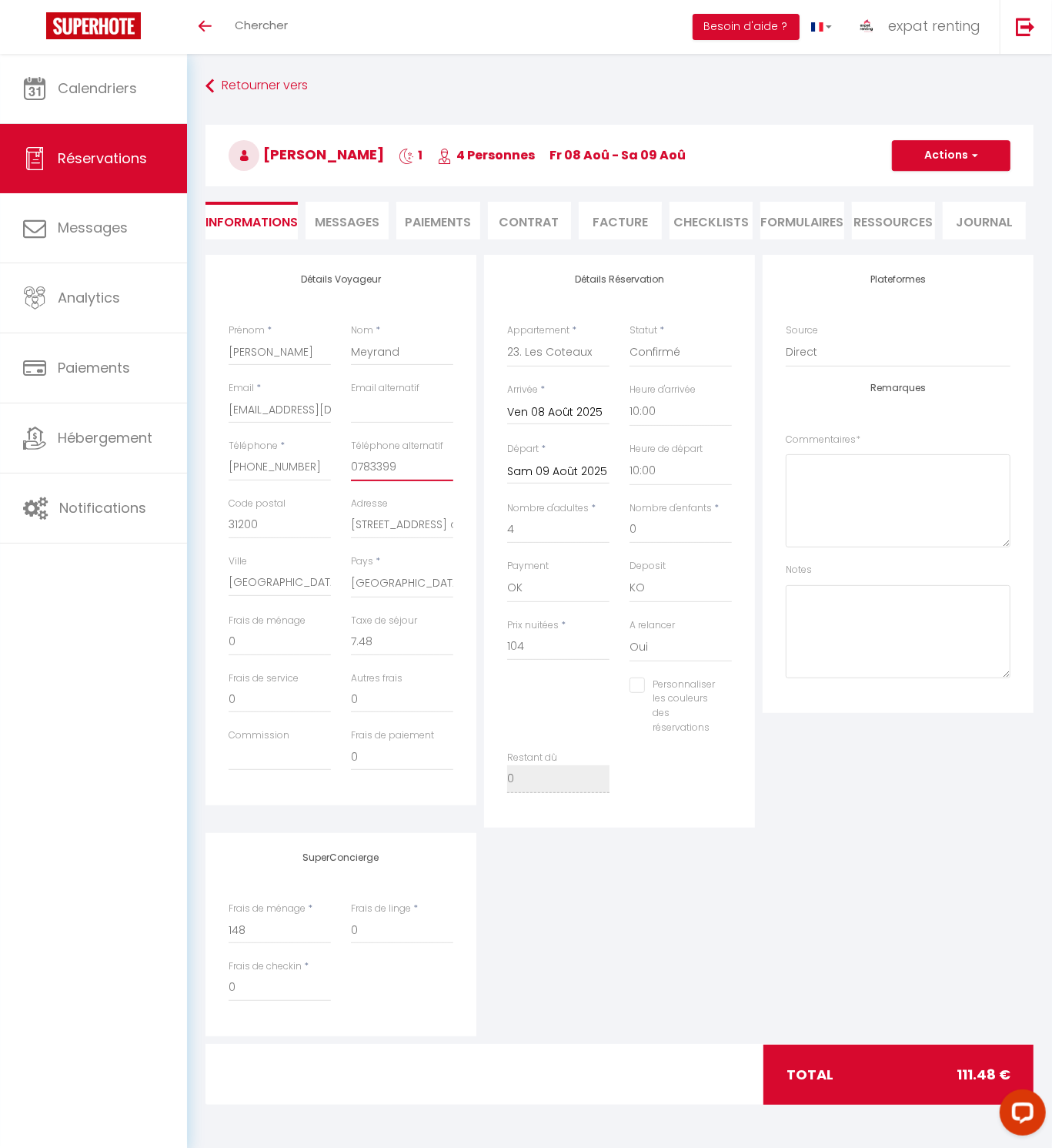
checkbox input "false"
type input "07833998"
checkbox input "false"
type input "078339989"
checkbox input "false"
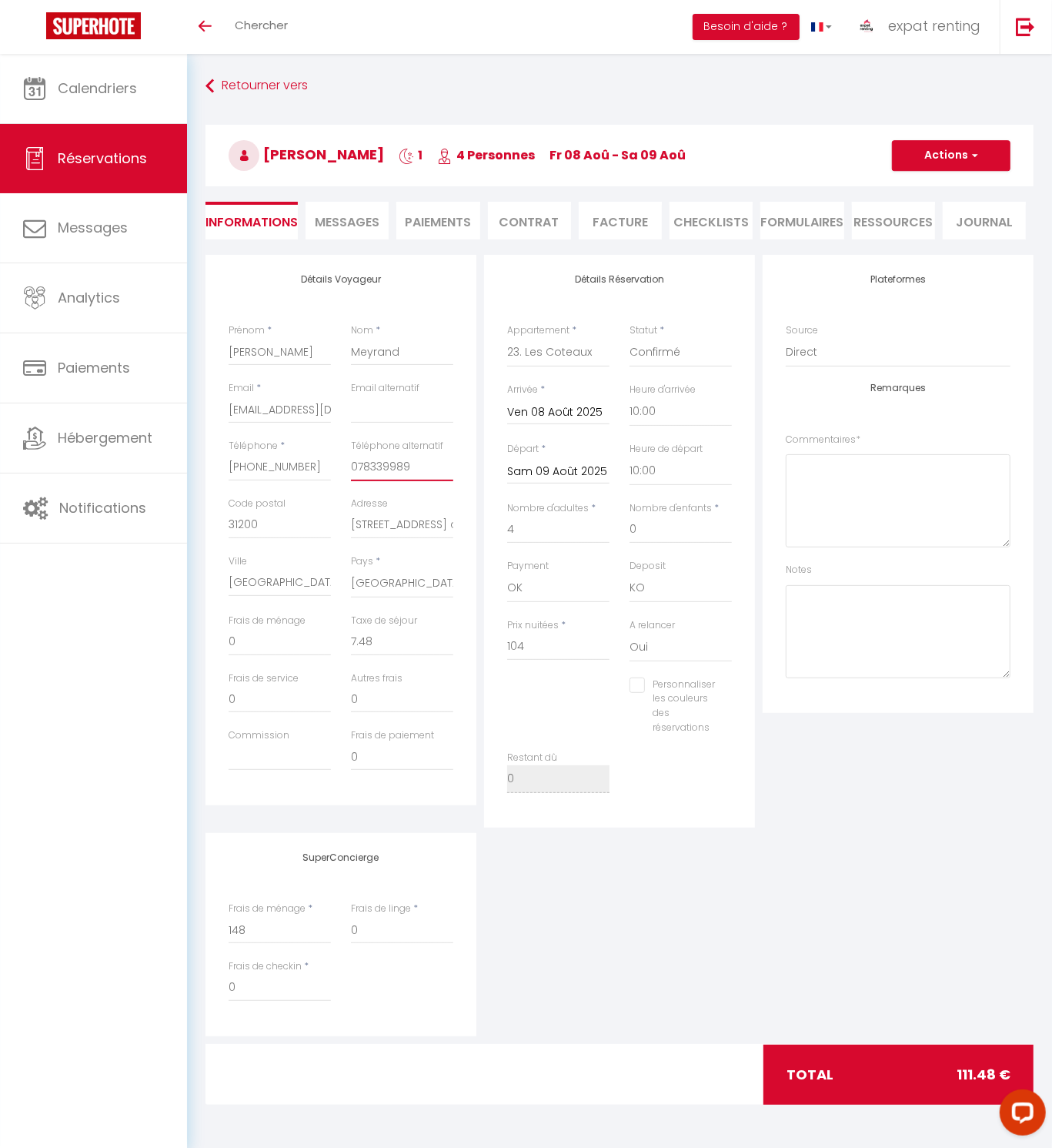
type input "0783399893"
checkbox input "false"
click at [38, 775] on div "Calendriers Réservations Messages Analytics Paiements Hébergement Notifications" at bounding box center [94, 602] width 187 height 1097
